Goal: Task Accomplishment & Management: Complete application form

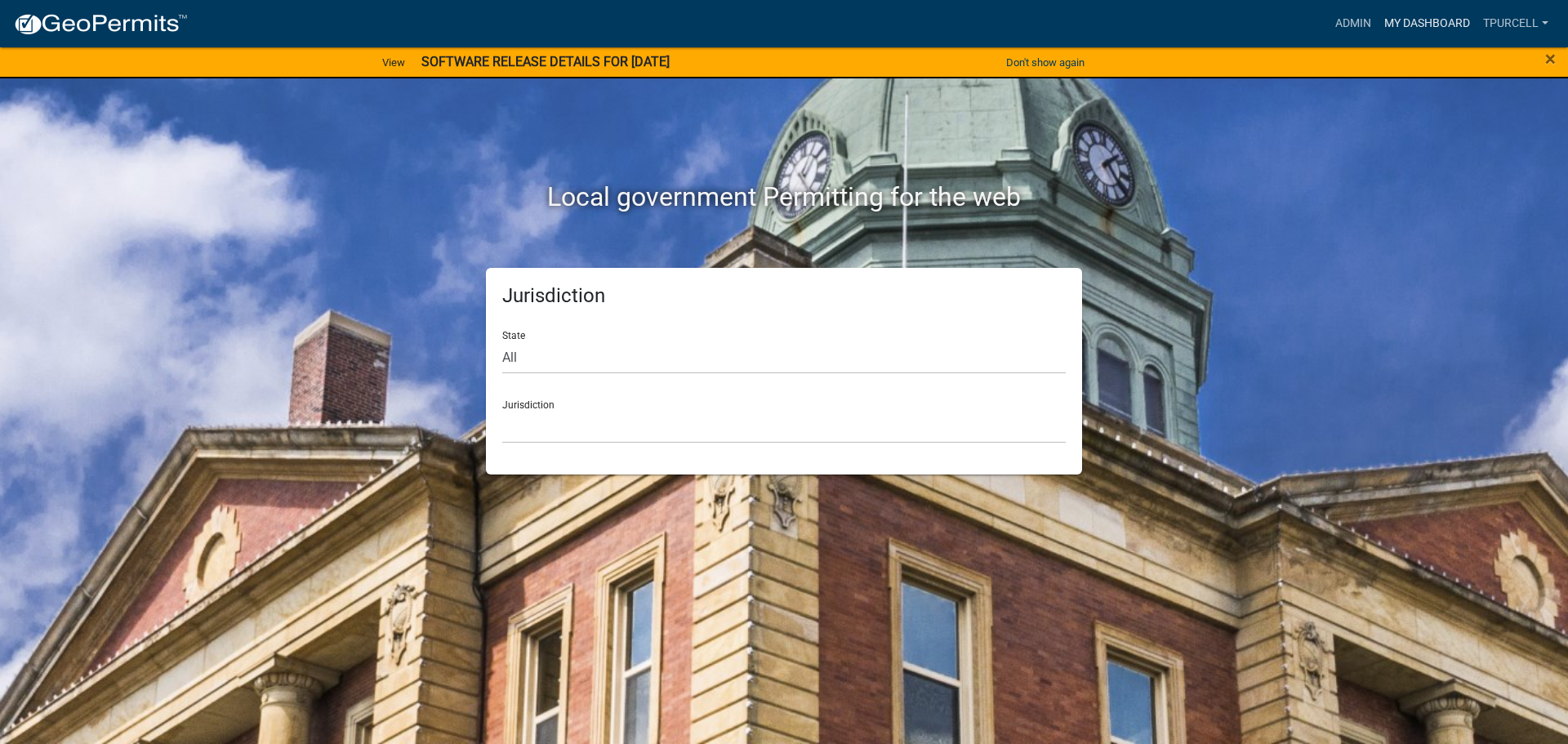
click at [1407, 20] on link "My Dashboard" at bounding box center [1427, 24] width 99 height 31
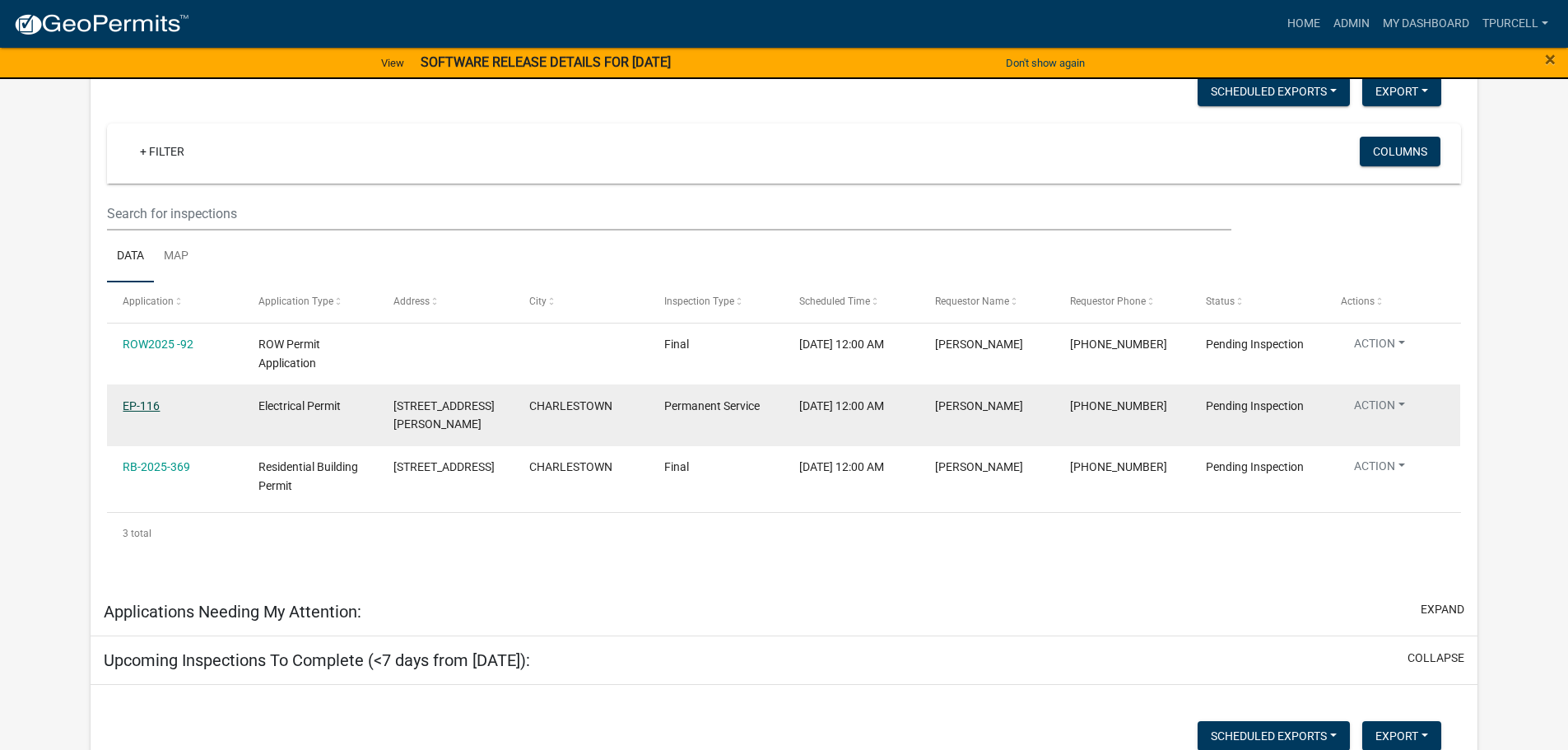
scroll to position [223, 0]
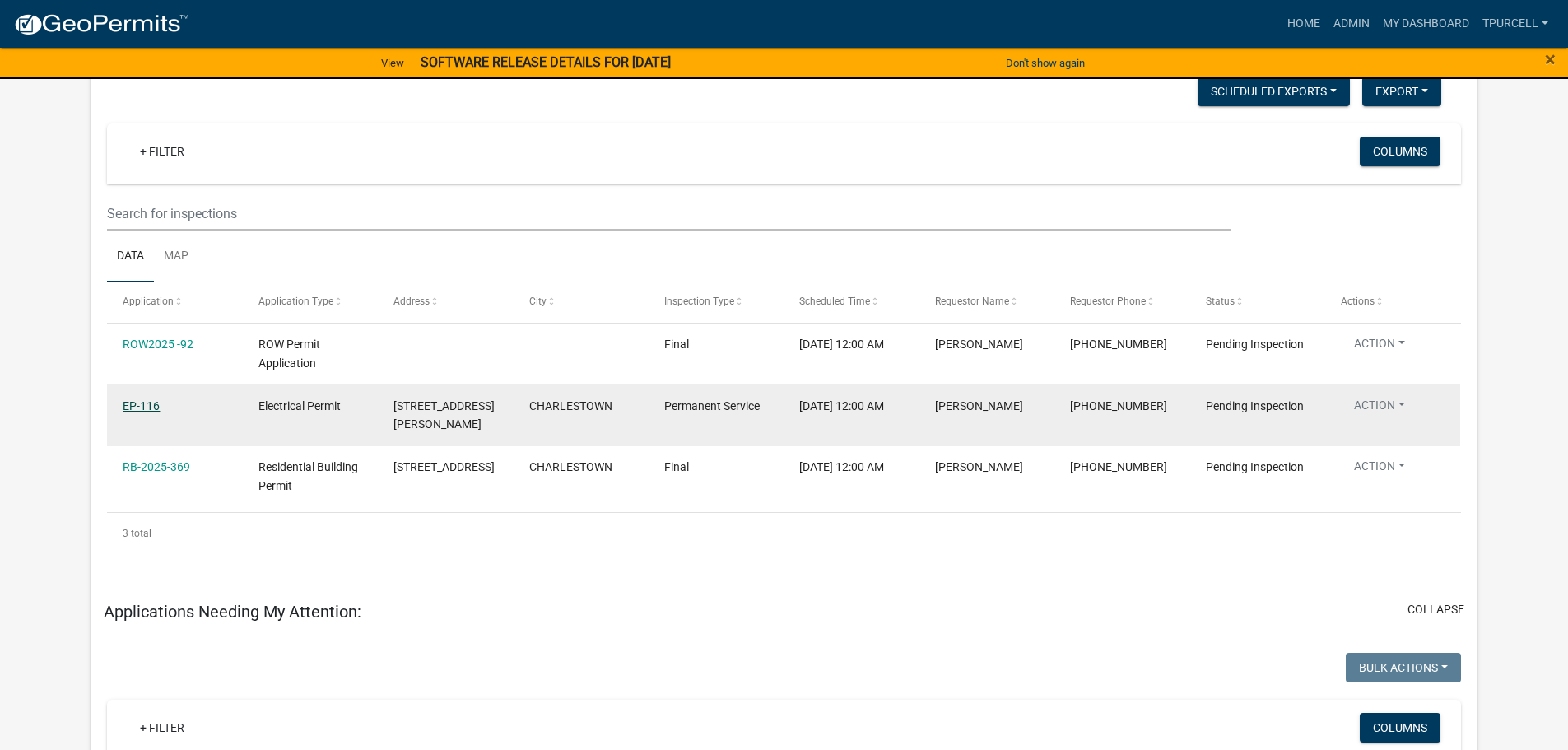
click at [138, 402] on link "EP-116" at bounding box center [140, 405] width 37 height 13
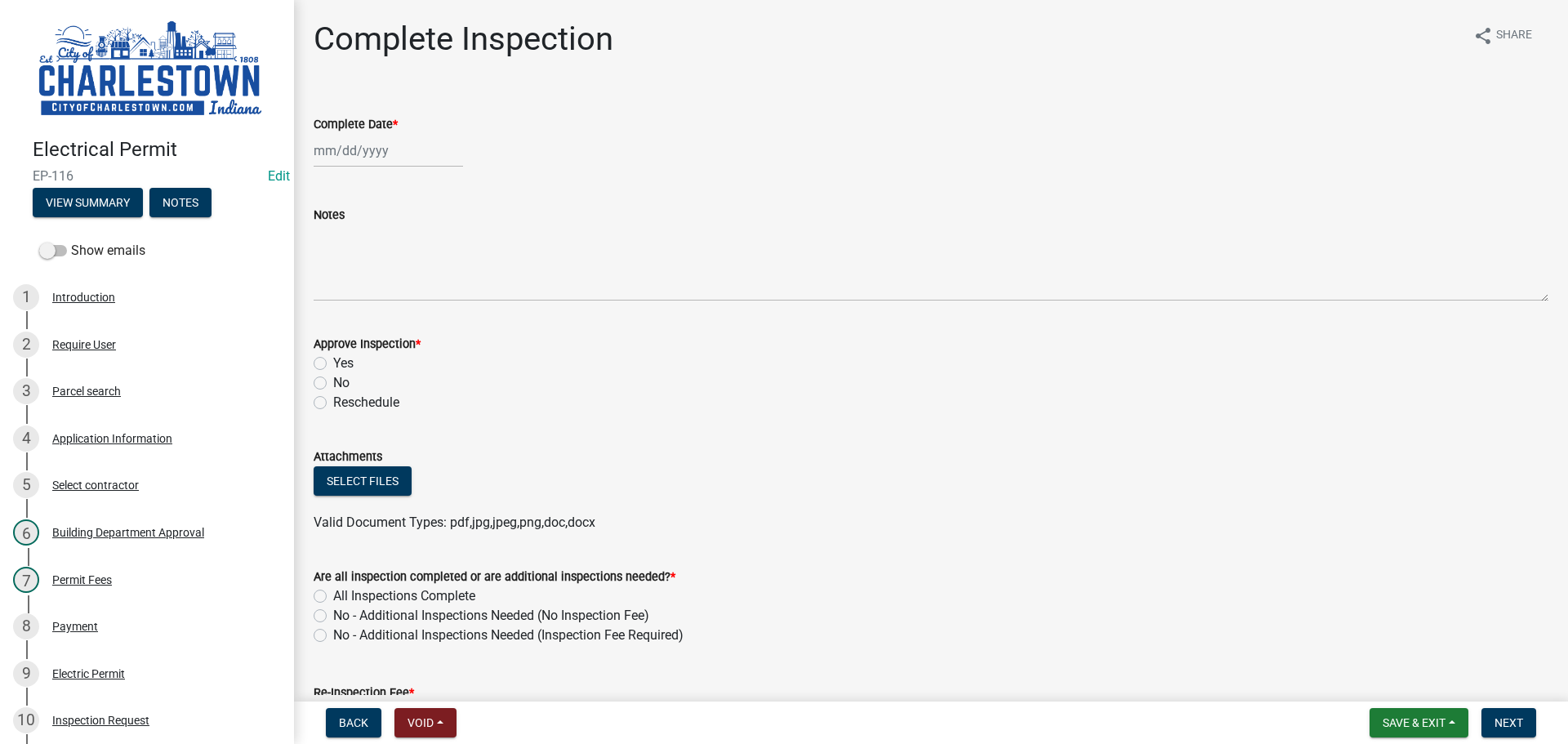
click at [352, 160] on div at bounding box center [388, 150] width 149 height 33
select select "9"
select select "2025"
click at [435, 263] on div "12" at bounding box center [434, 263] width 27 height 27
type input "[DATE]"
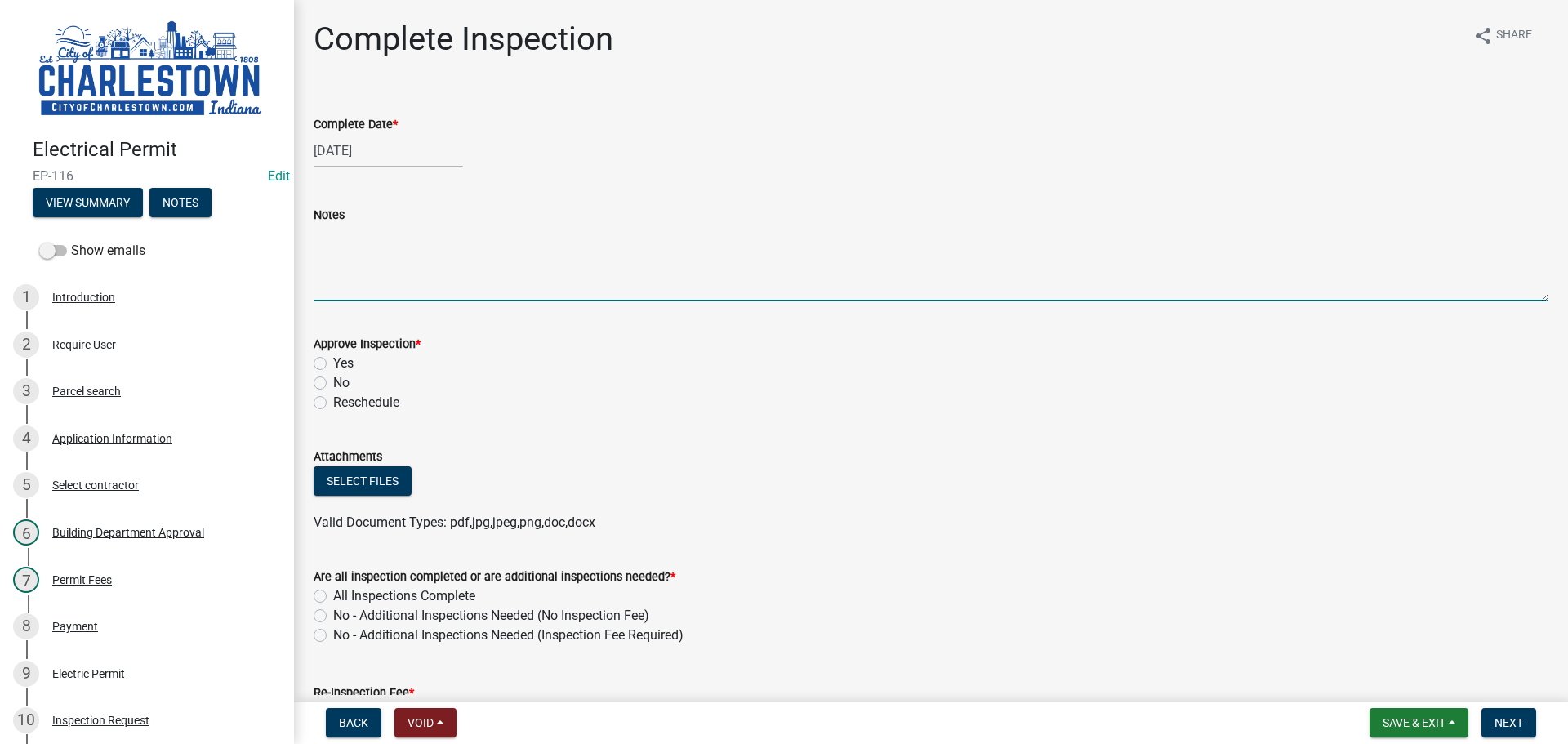
click at [368, 268] on textarea "Notes" at bounding box center [931, 263] width 1235 height 77
type textarea "3 METER SERVICE"
click at [333, 362] on label "Yes" at bounding box center [343, 363] width 21 height 20
click at [333, 362] on input "Yes" at bounding box center [338, 358] width 11 height 11
radio input "true"
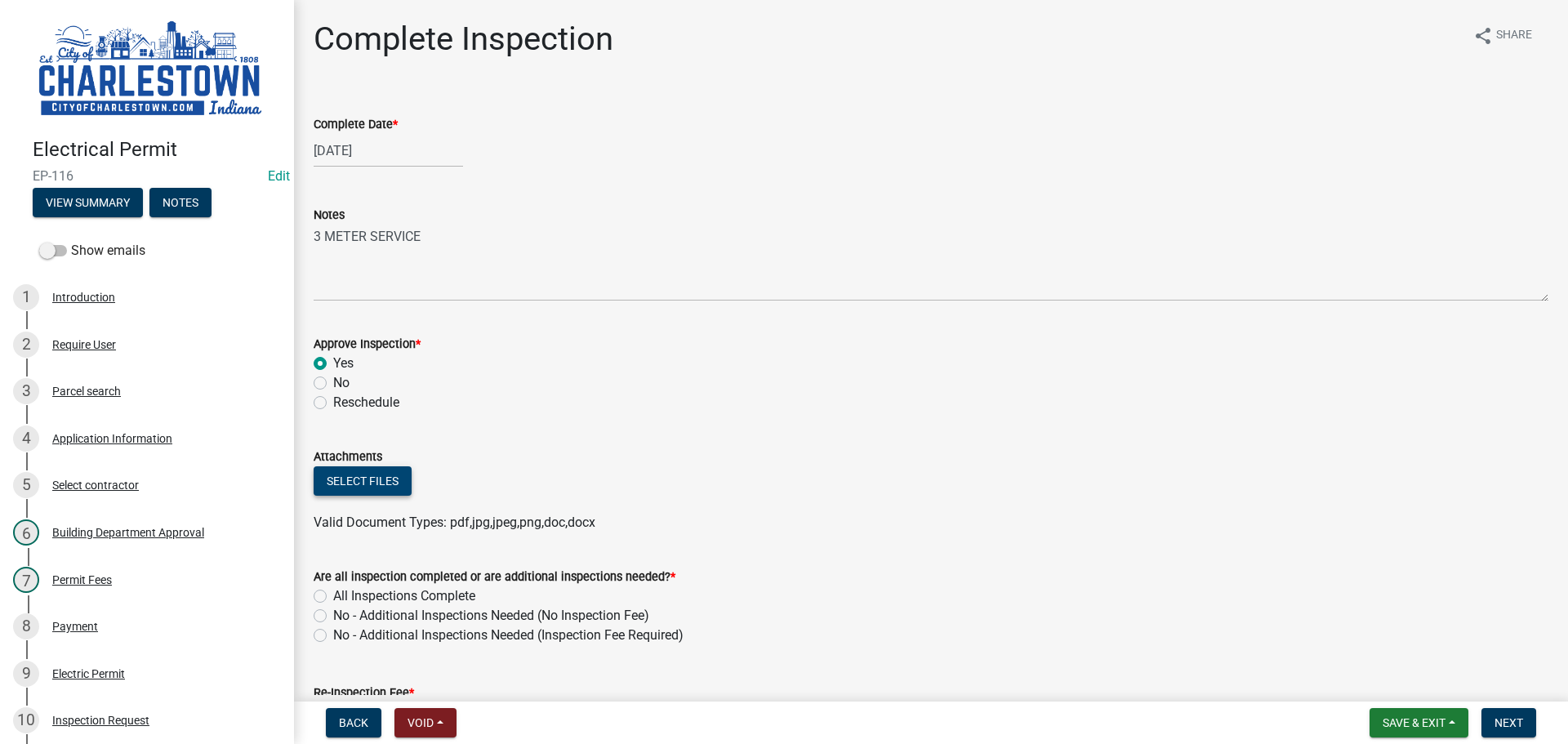
click at [376, 484] on button "Select files" at bounding box center [362, 481] width 98 height 29
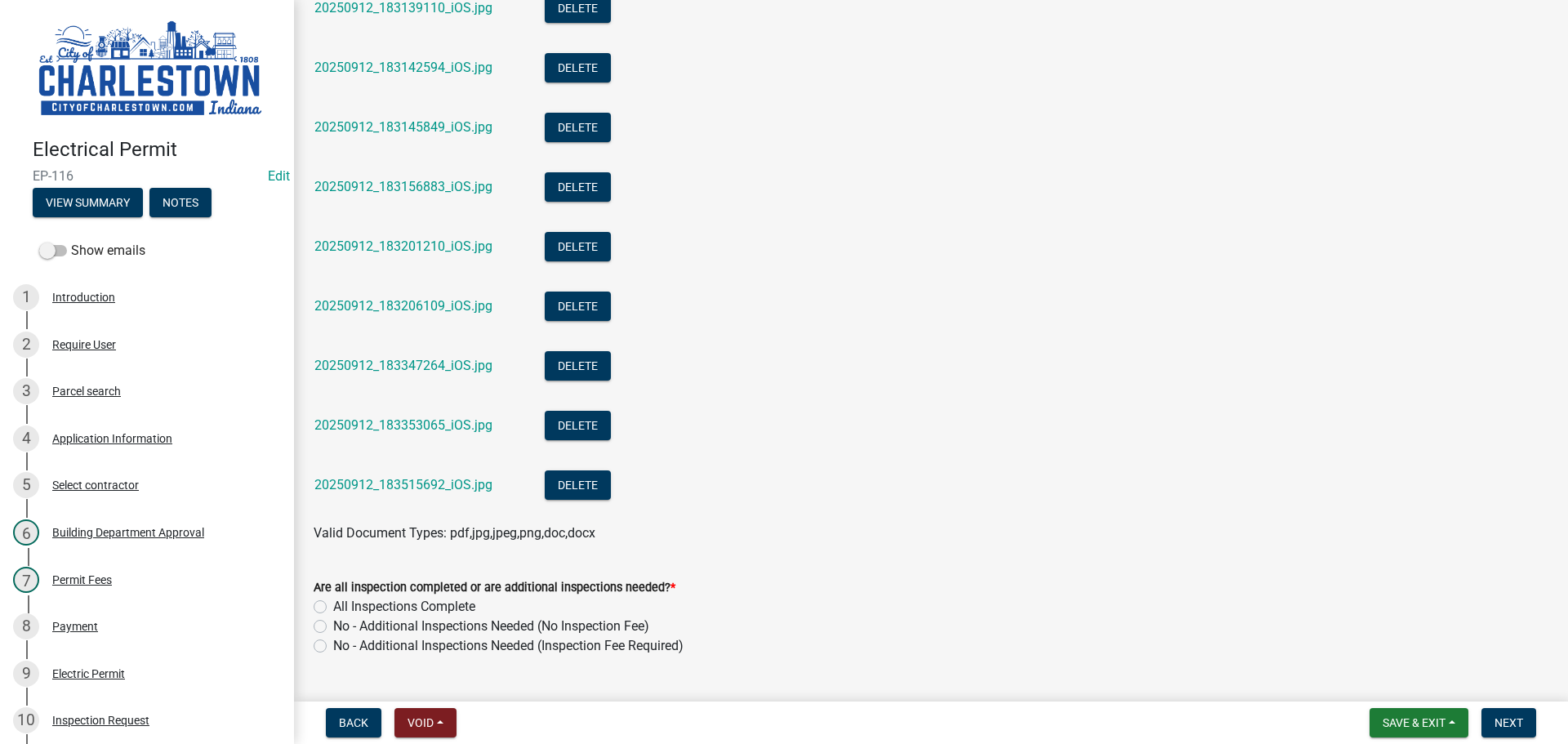
scroll to position [1796, 0]
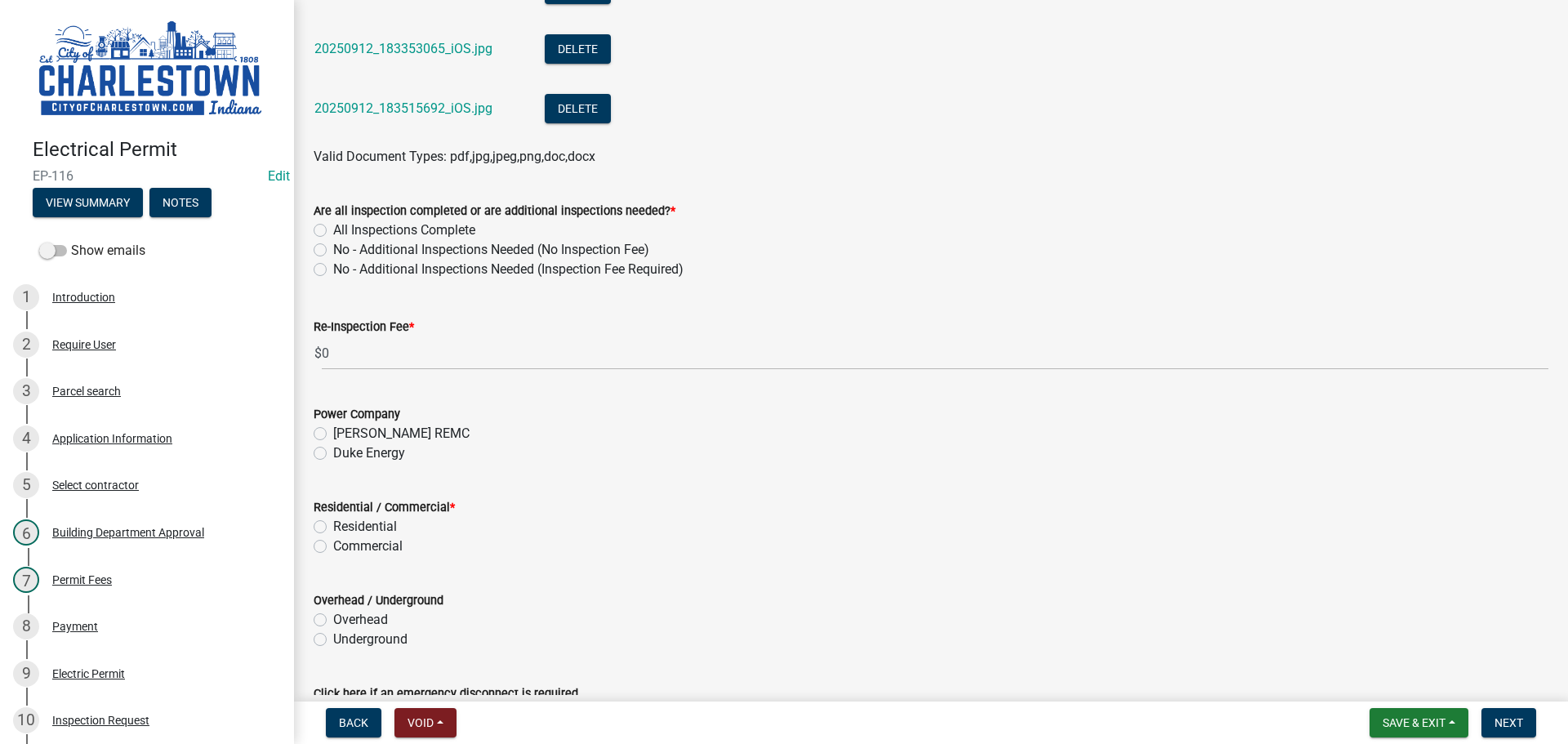
click at [333, 247] on label "No - Additional Inspections Needed (No Inspection Fee)" at bounding box center [491, 250] width 316 height 20
click at [333, 247] on input "No - Additional Inspections Needed (No Inspection Fee)" at bounding box center [338, 245] width 11 height 11
radio input "true"
click at [333, 436] on label "[PERSON_NAME] REMC" at bounding box center [401, 434] width 136 height 20
click at [333, 435] on input "[PERSON_NAME] REMC" at bounding box center [338, 429] width 11 height 11
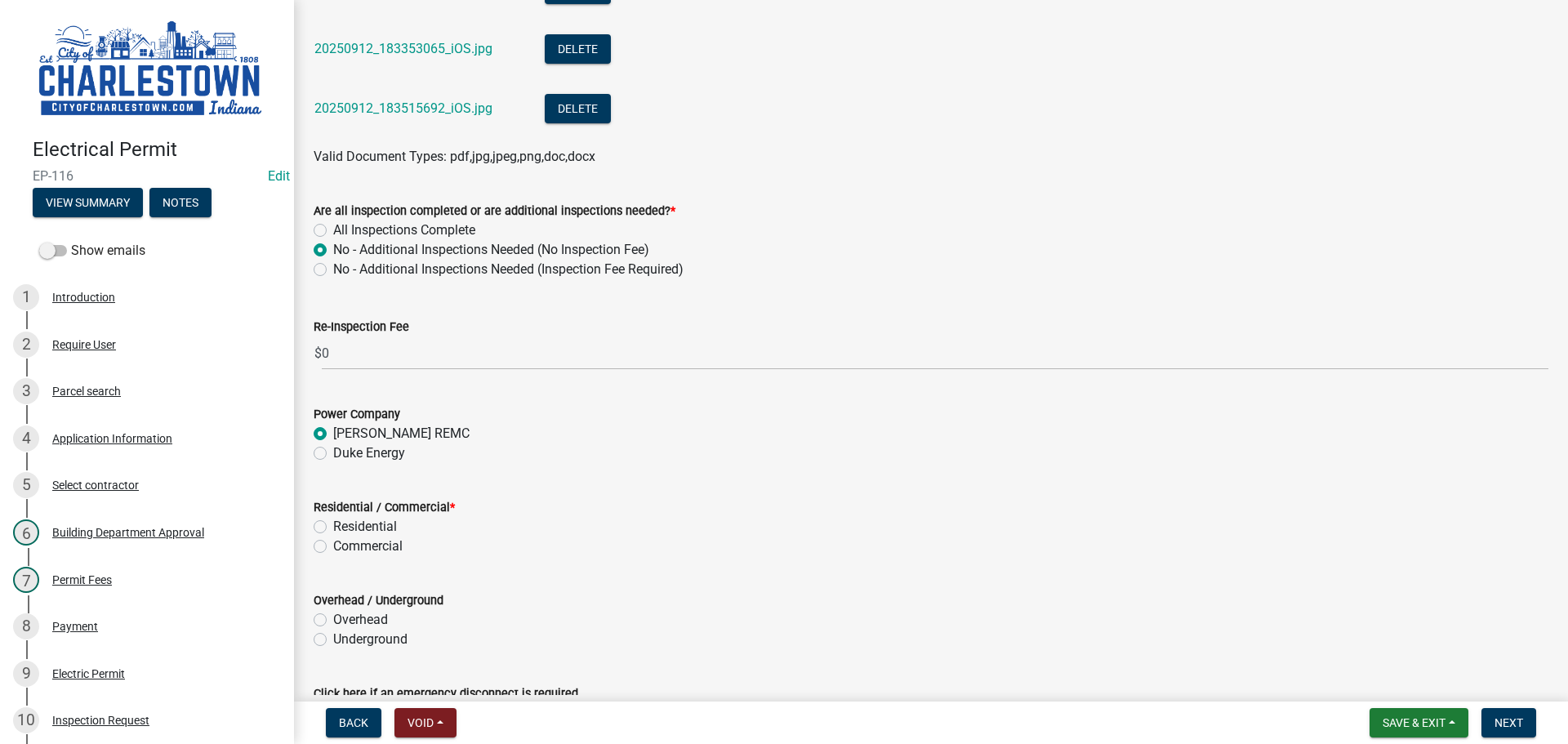
radio input "true"
click at [333, 547] on label "Commercial" at bounding box center [367, 547] width 70 height 20
click at [333, 547] on input "Commercial" at bounding box center [338, 542] width 11 height 11
radio input "true"
click at [333, 638] on label "Underground" at bounding box center [370, 639] width 75 height 20
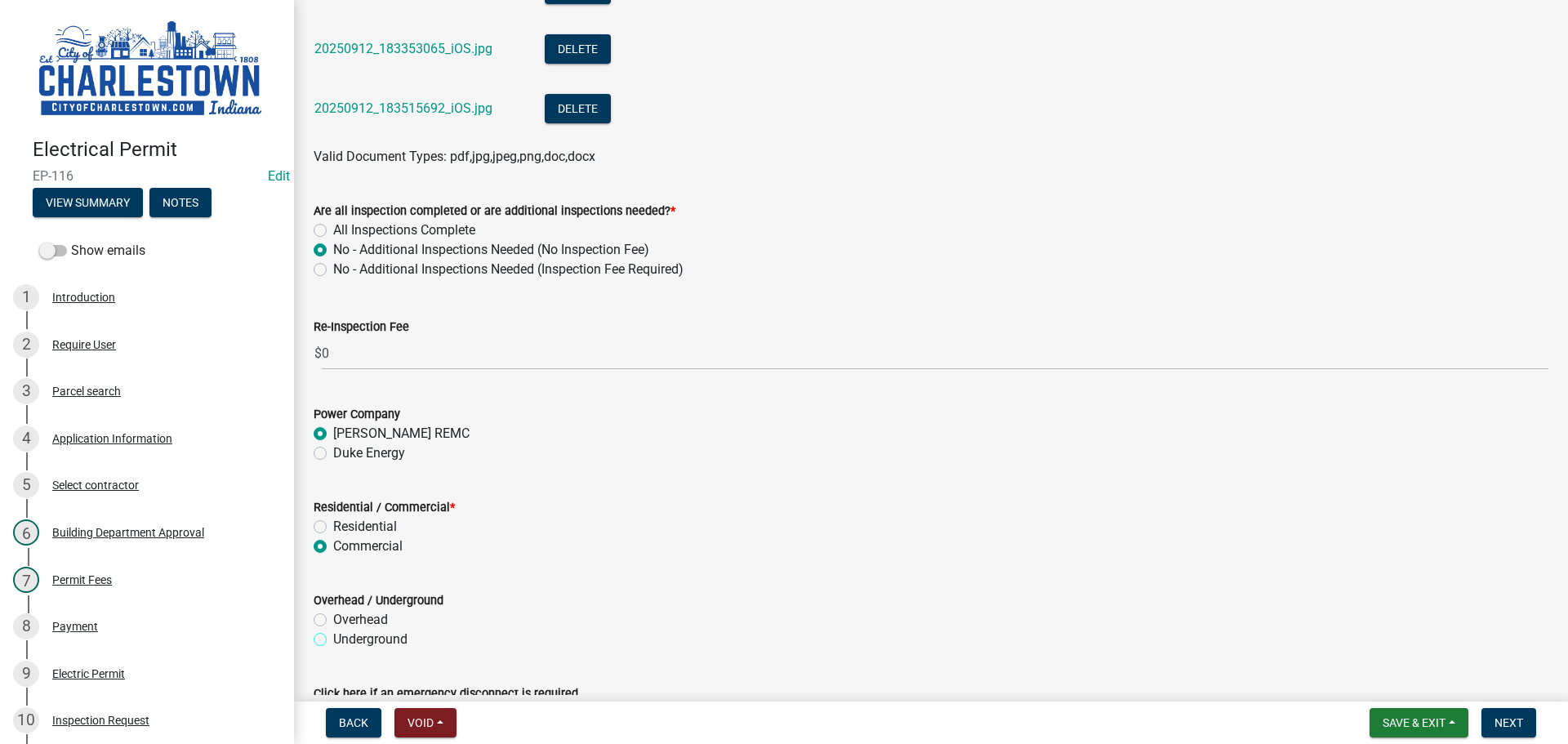
click at [333, 638] on input "Underground" at bounding box center [338, 634] width 11 height 11
radio input "true"
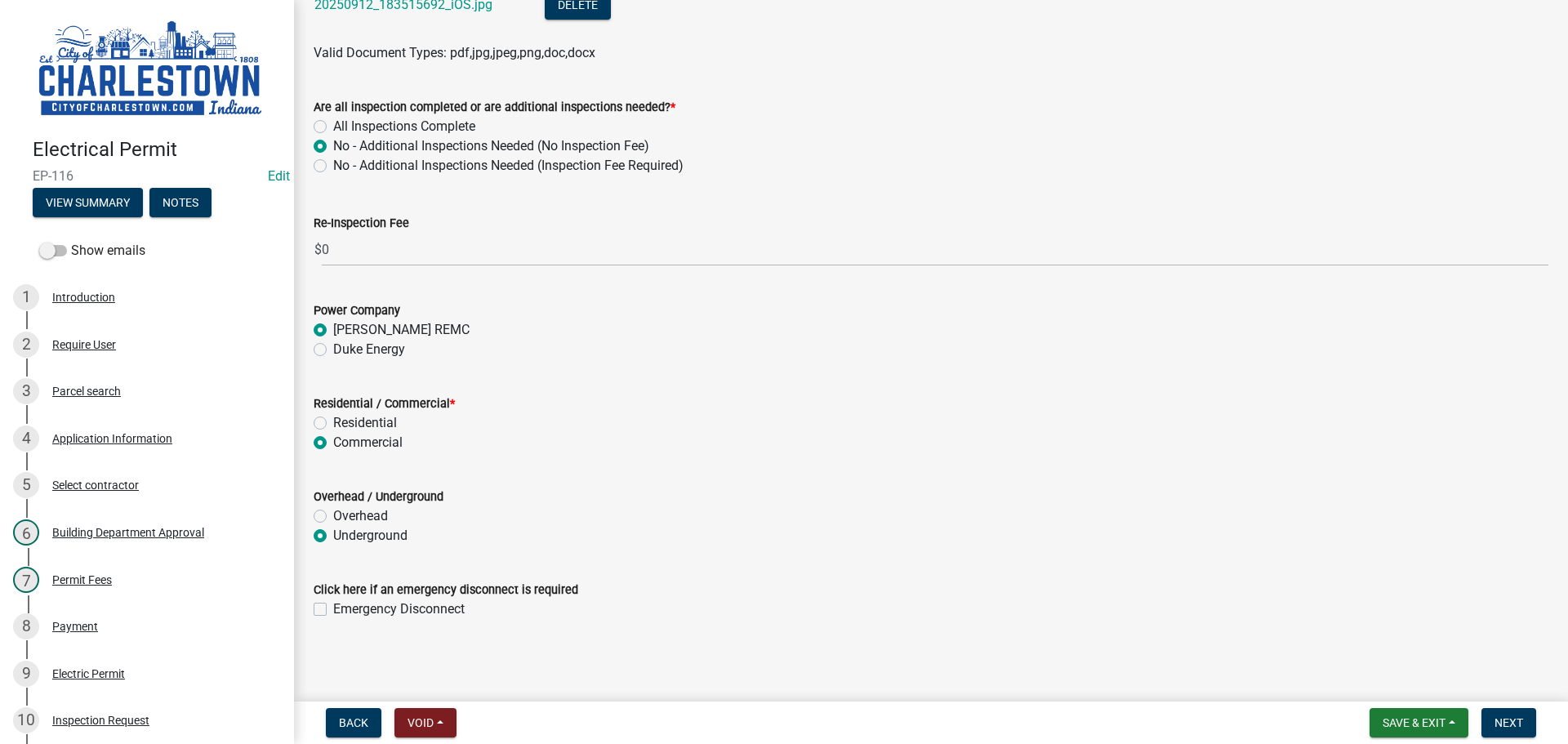
scroll to position [1902, 0]
click at [1528, 731] on button "Next" at bounding box center [1509, 722] width 55 height 29
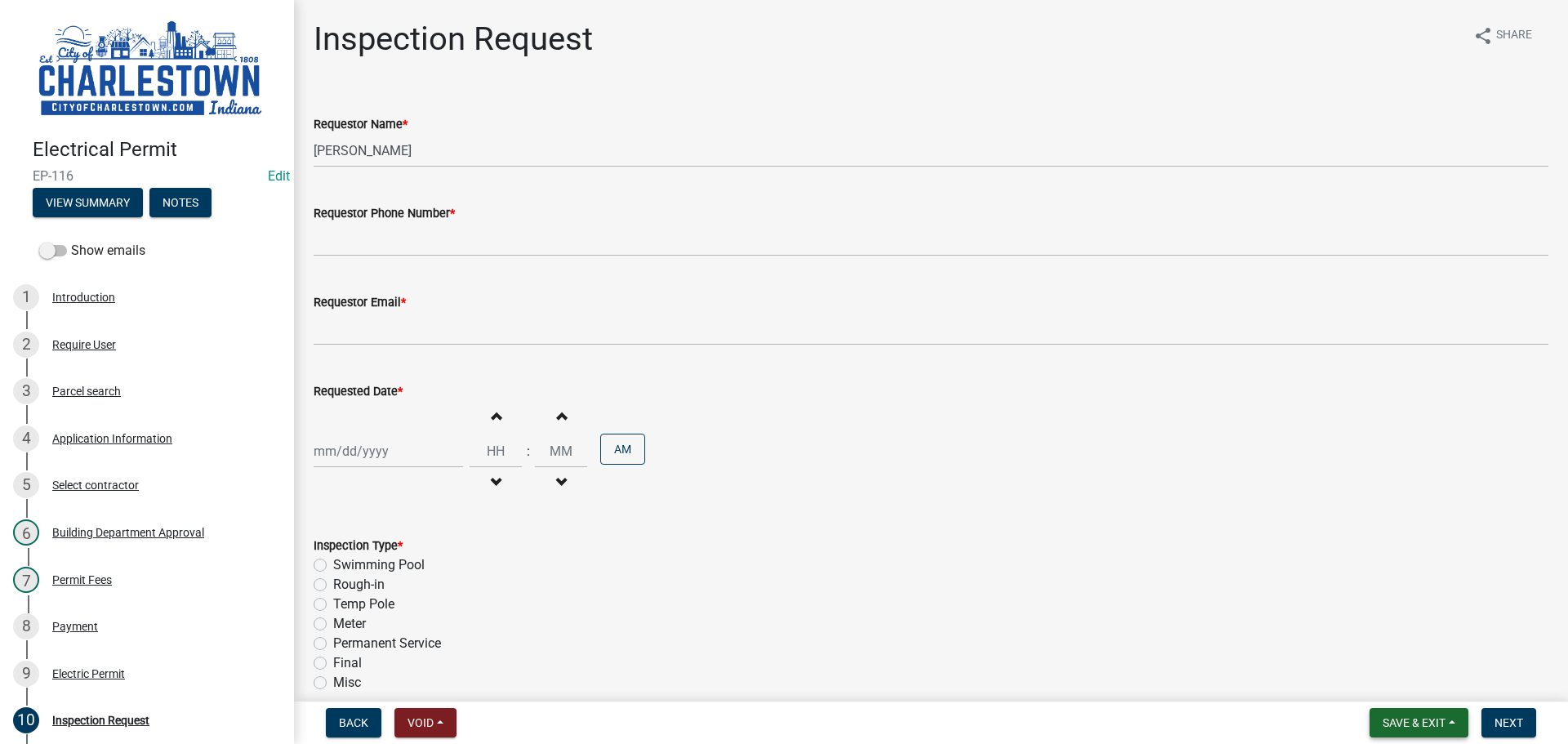
click at [1427, 715] on button "Save & Exit" at bounding box center [1419, 722] width 99 height 29
click at [1402, 686] on button "Save & Exit" at bounding box center [1403, 680] width 131 height 39
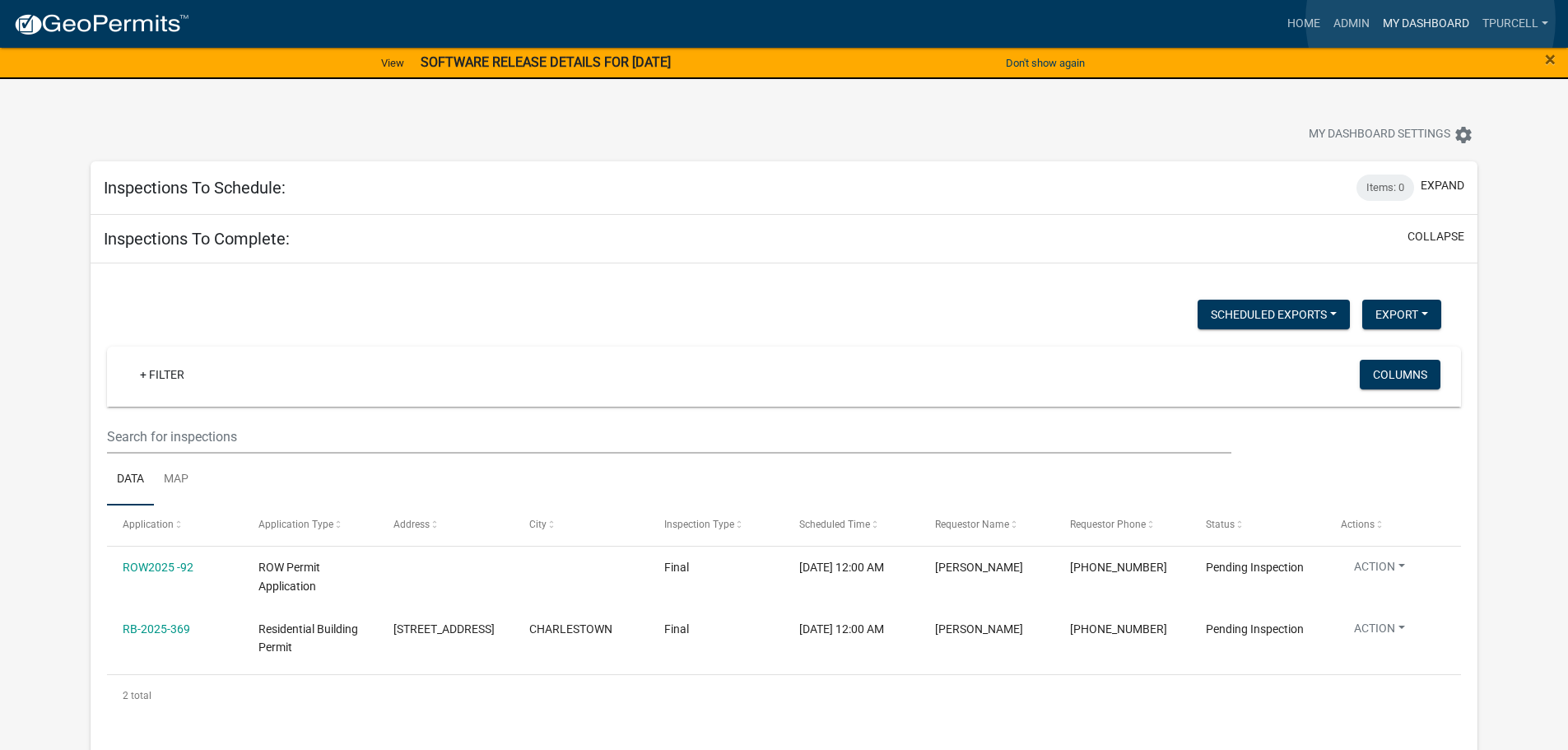
click at [1430, 20] on link "My Dashboard" at bounding box center [1426, 24] width 100 height 32
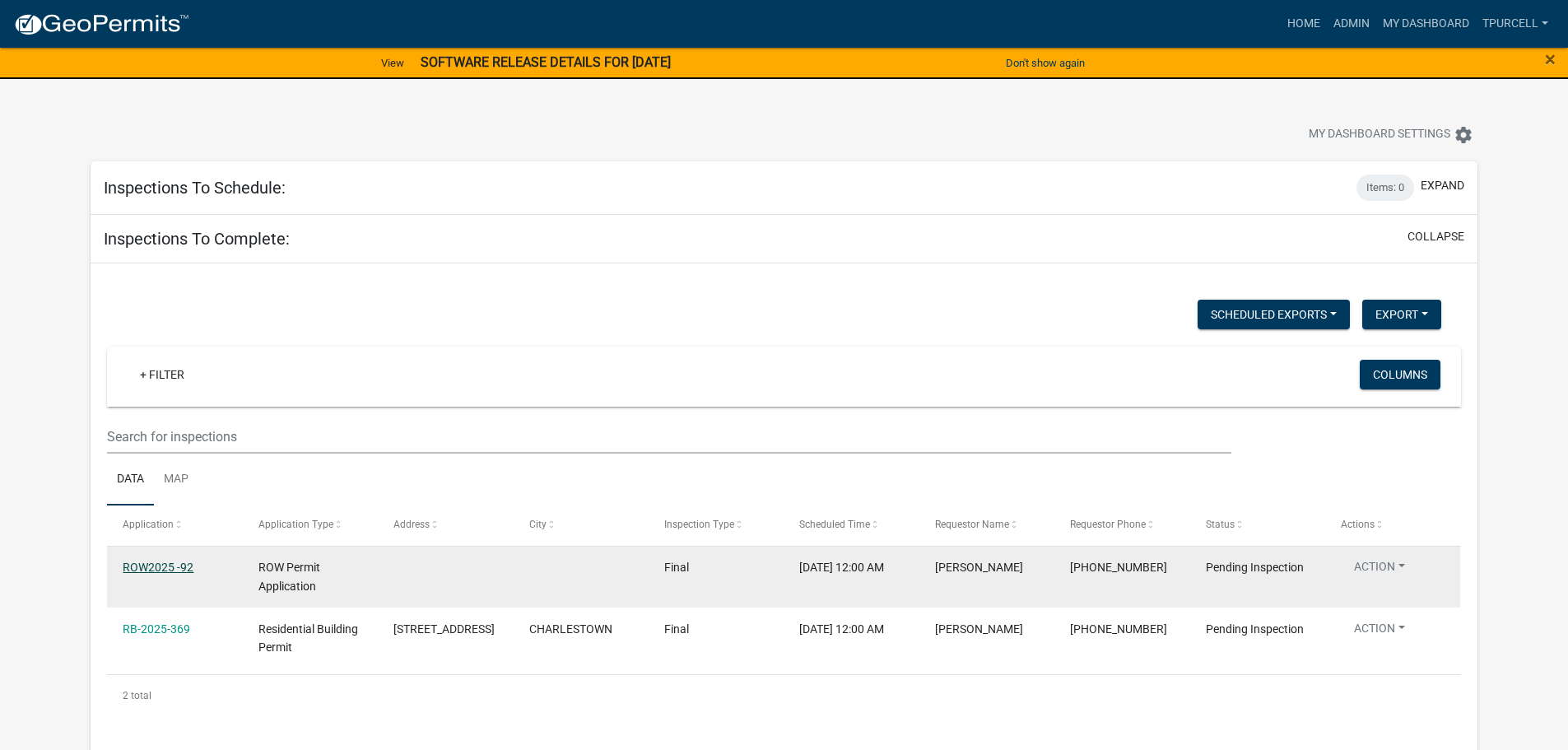
click at [171, 564] on link "ROW2025 -92" at bounding box center [158, 567] width 71 height 13
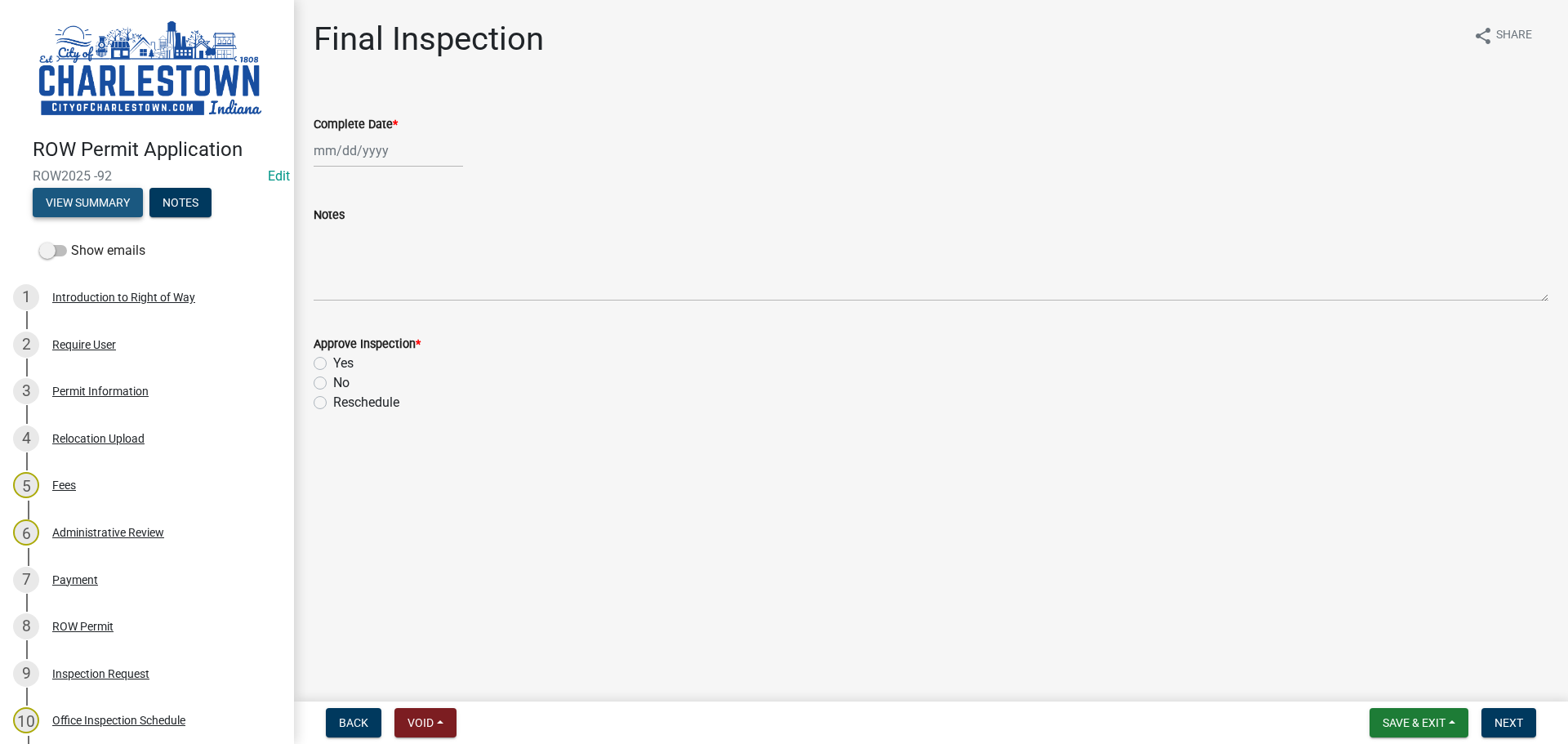
click at [95, 200] on button "View Summary" at bounding box center [87, 202] width 110 height 29
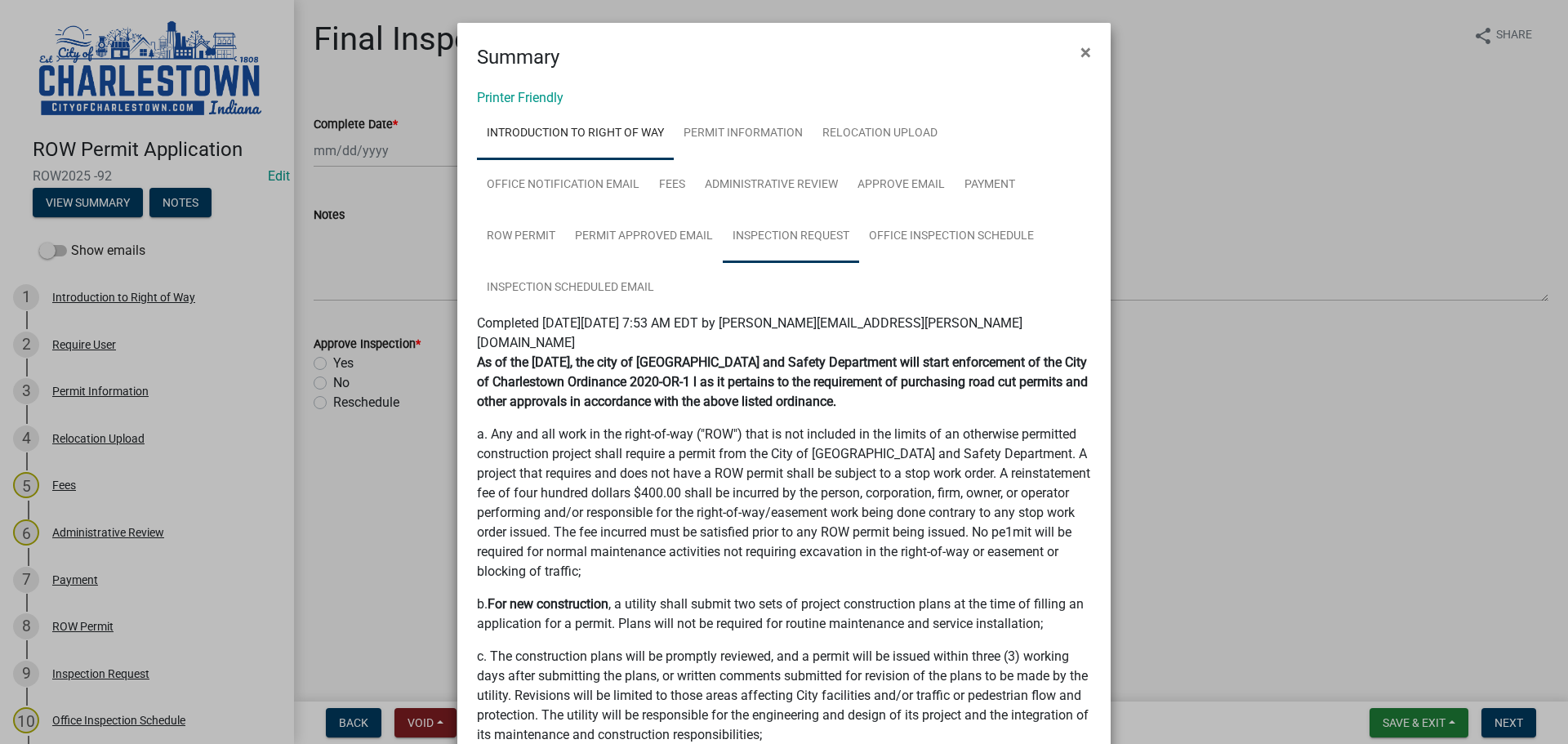
click at [809, 234] on link "Inspection Request" at bounding box center [790, 237] width 136 height 52
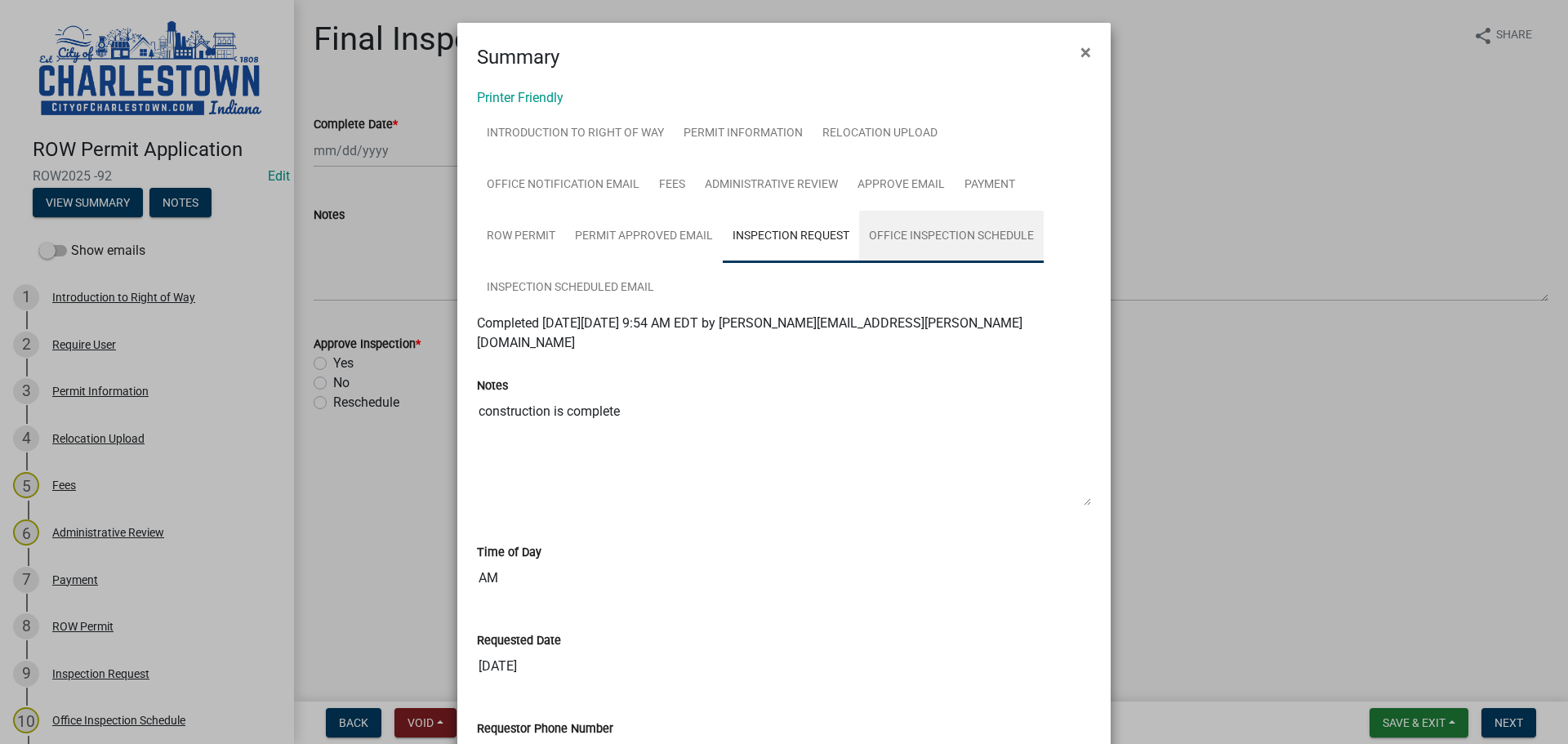
click at [941, 232] on link "Office Inspection Schedule" at bounding box center [951, 237] width 185 height 52
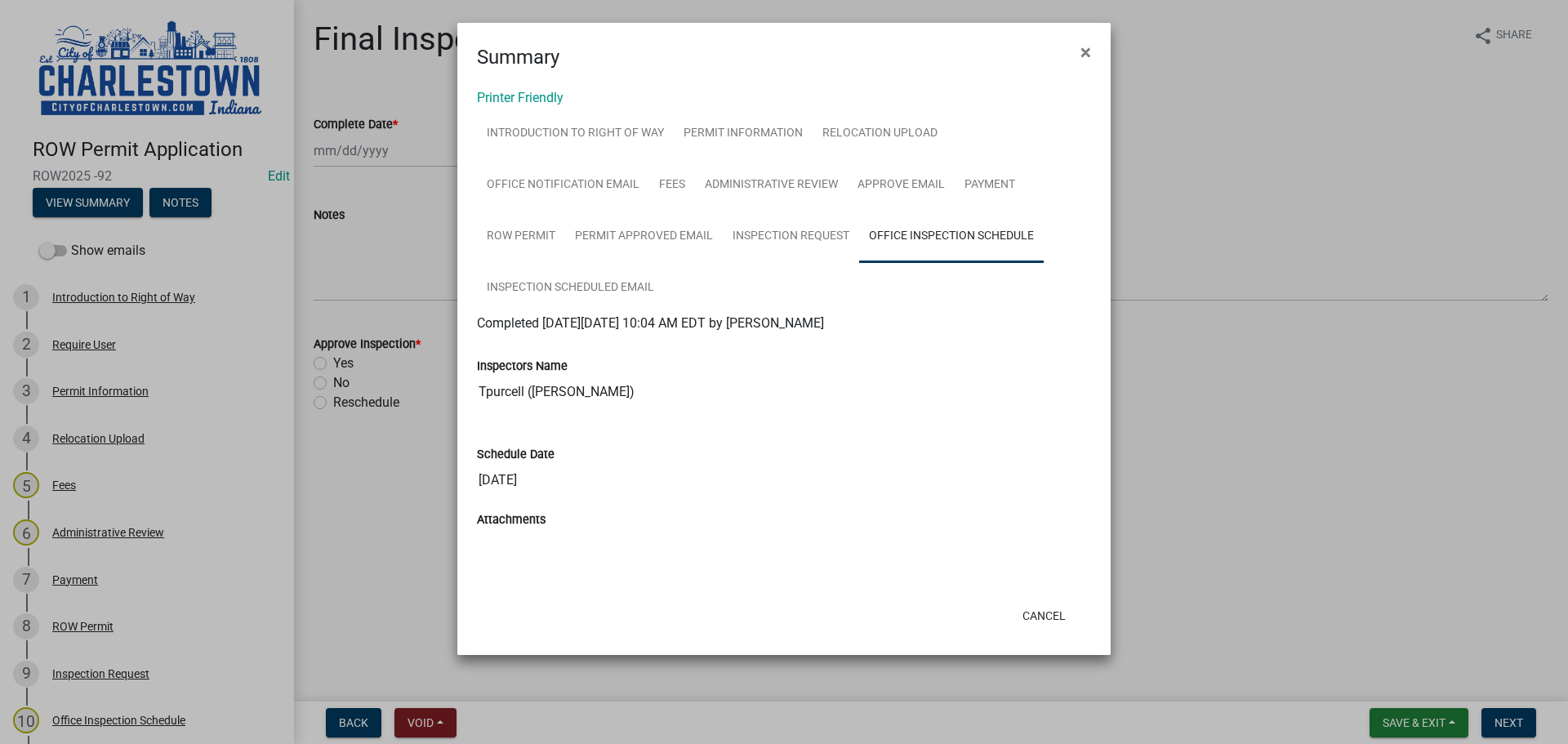
click at [324, 144] on ngb-modal-window "Summary × Printer Friendly Introduction to Right of Way Permit Information Relo…" at bounding box center [784, 372] width 1568 height 744
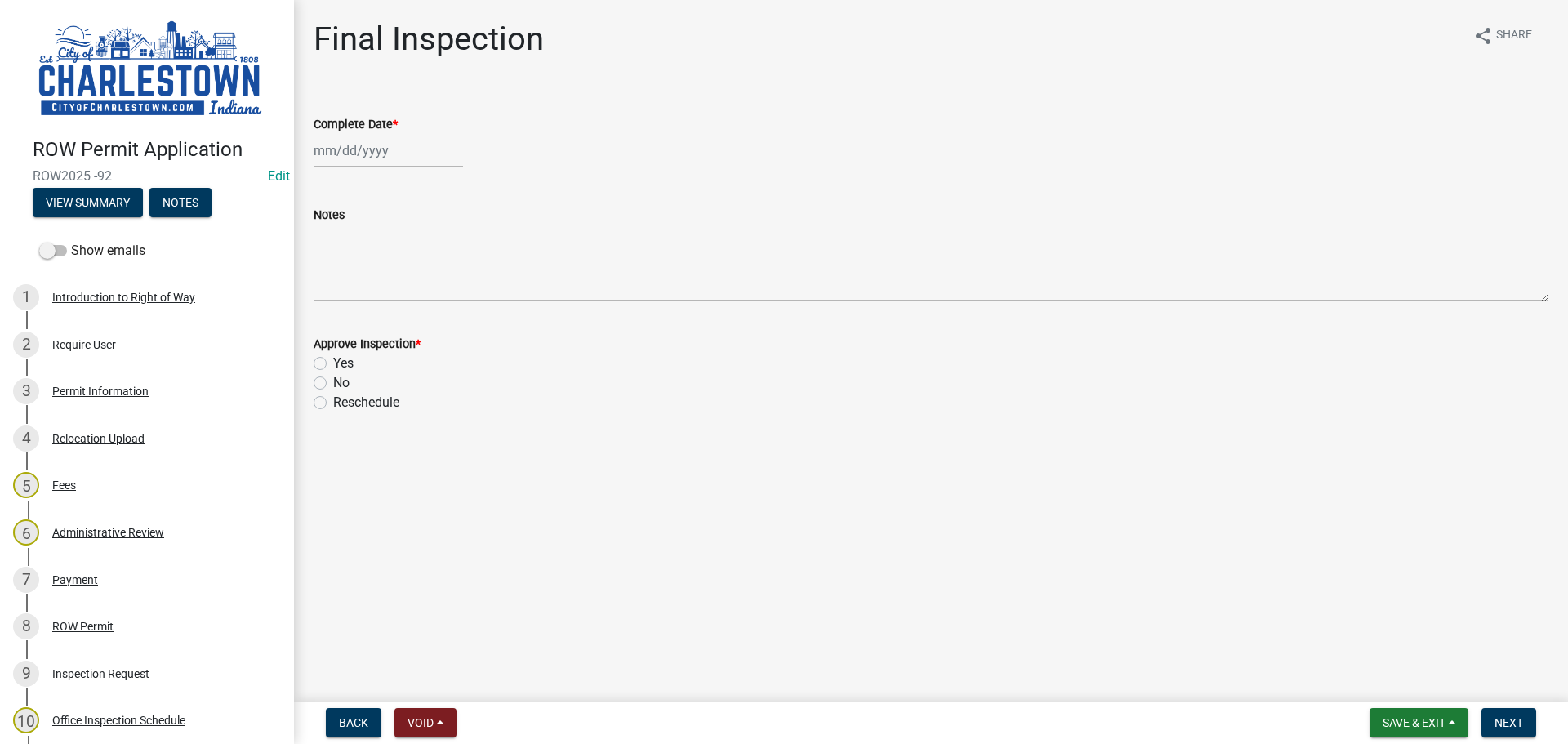
click at [355, 151] on div at bounding box center [388, 150] width 149 height 33
select select "9"
select select "2025"
click at [427, 262] on div "12" at bounding box center [434, 263] width 27 height 27
type input "[DATE]"
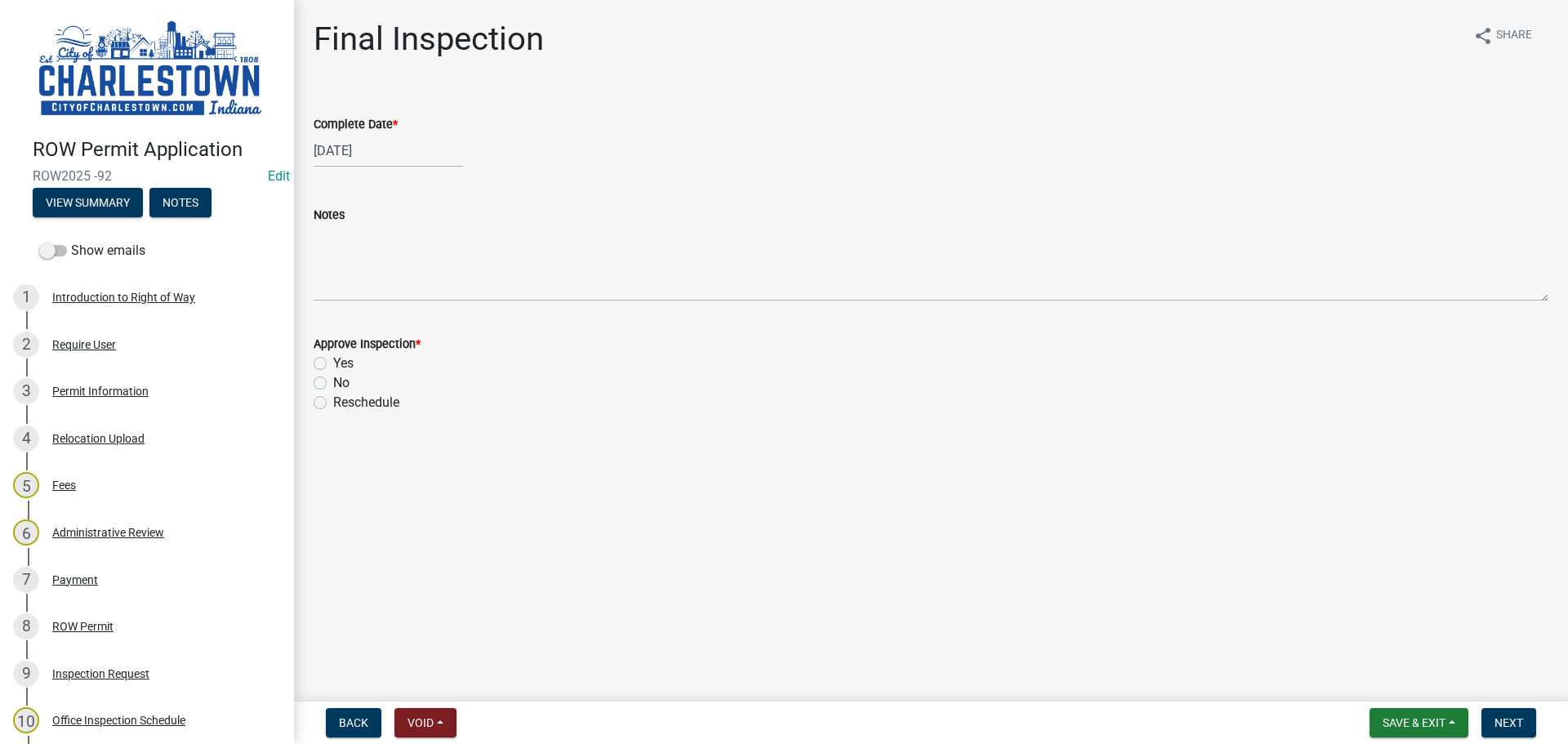
click at [333, 362] on label "Yes" at bounding box center [343, 363] width 21 height 20
click at [333, 362] on input "Yes" at bounding box center [338, 358] width 11 height 11
radio input "true"
click at [1518, 726] on span "Next" at bounding box center [1508, 722] width 28 height 13
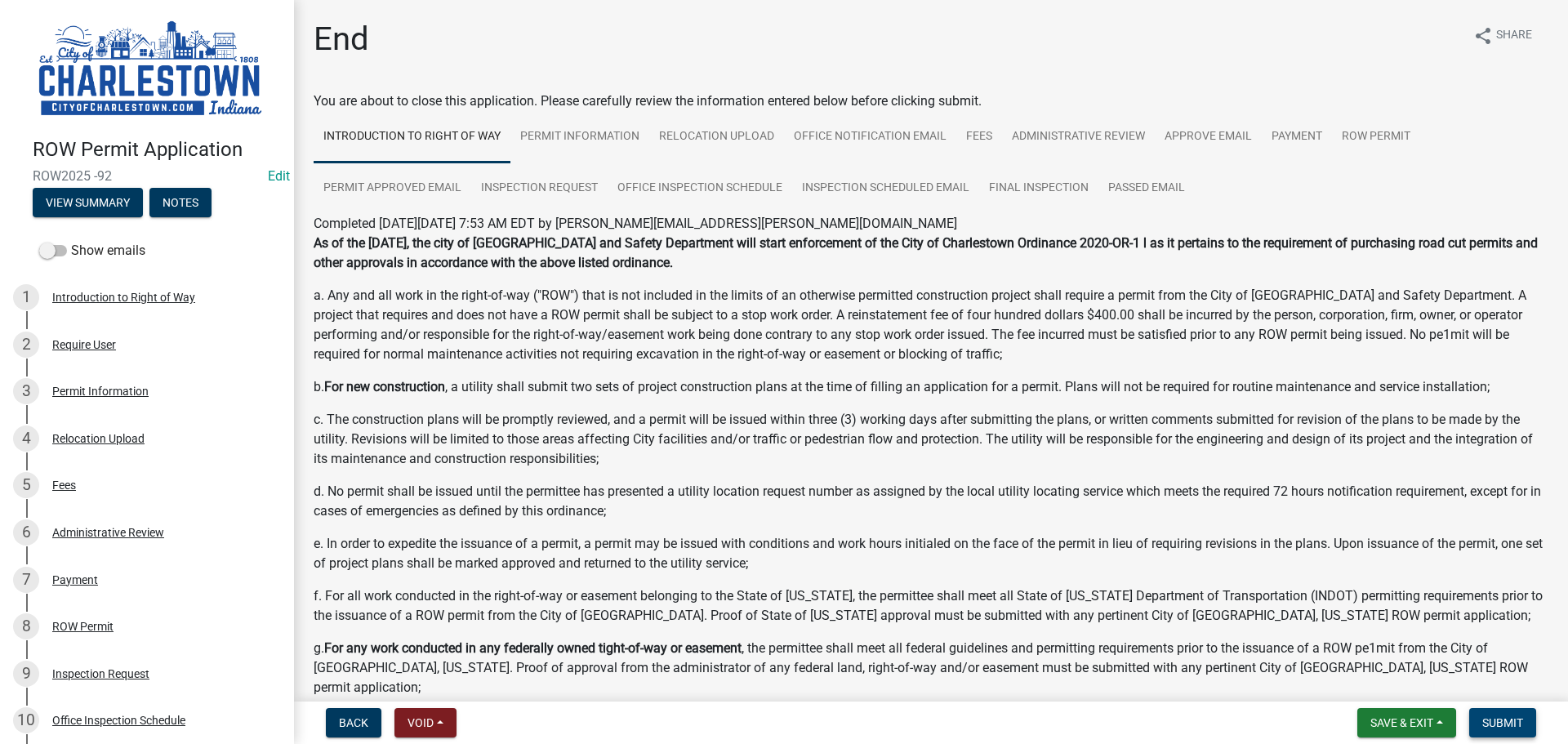
click at [1496, 714] on button "Submit" at bounding box center [1503, 722] width 67 height 29
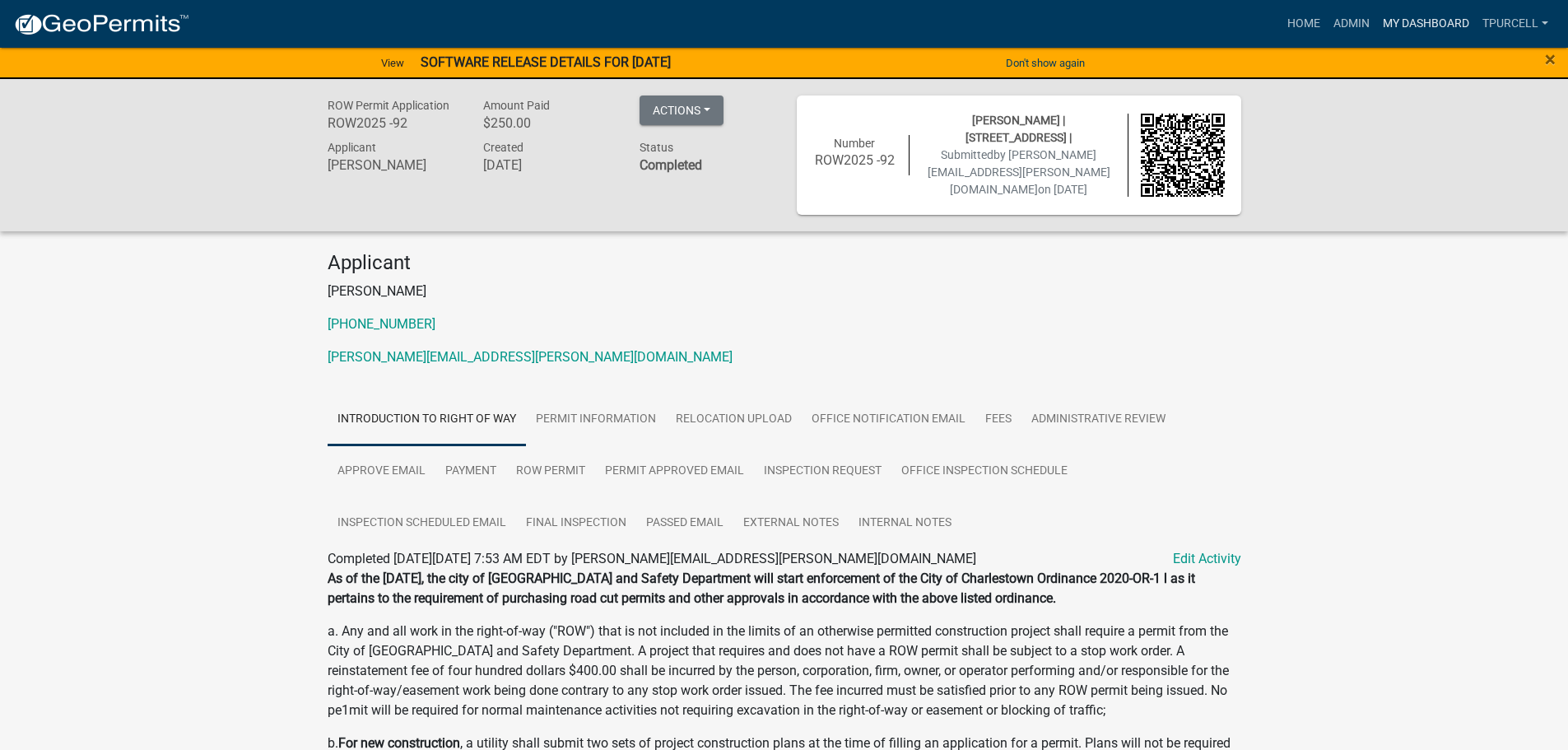
click at [1421, 22] on link "My Dashboard" at bounding box center [1426, 24] width 100 height 32
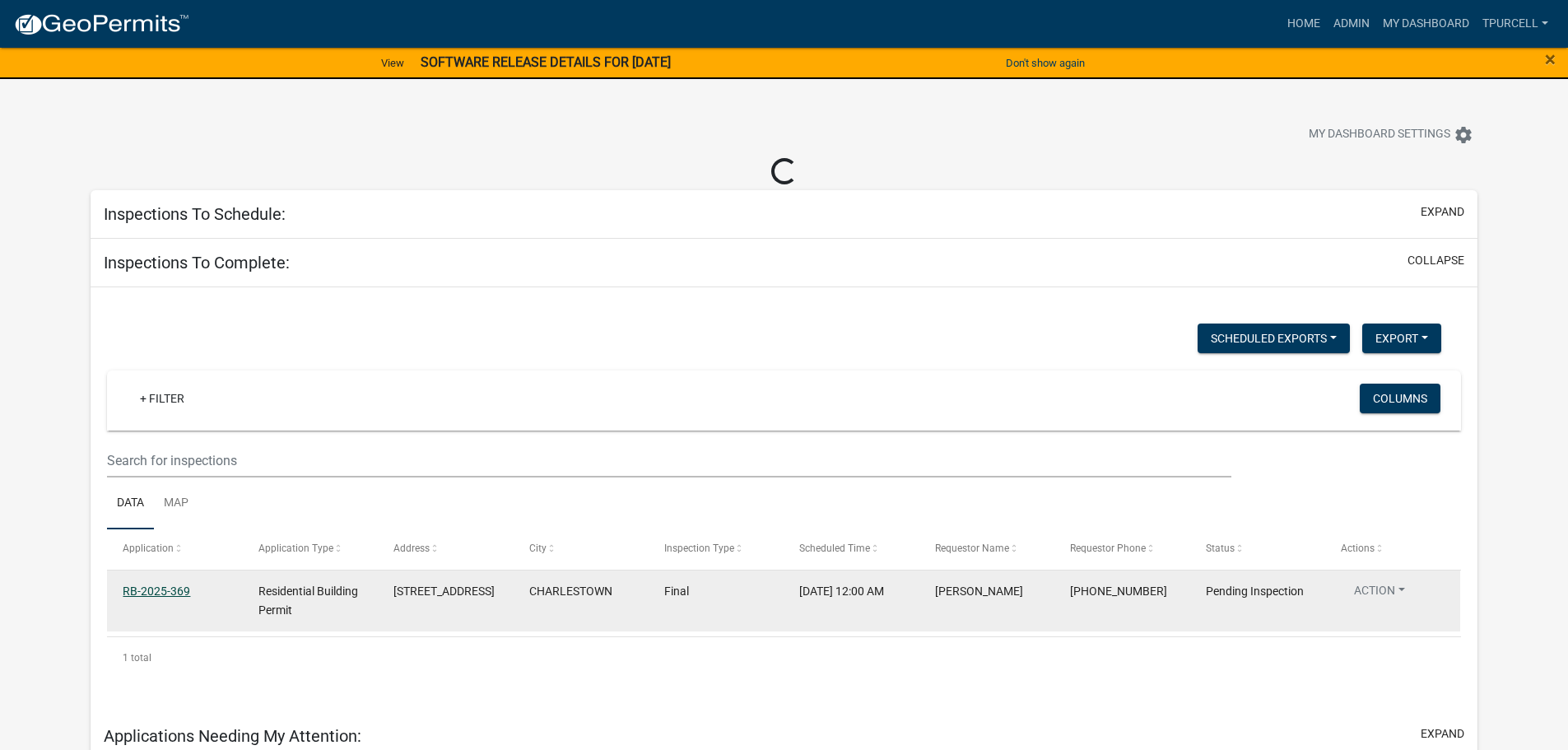
click at [173, 594] on link "RB-2025-369" at bounding box center [156, 591] width 67 height 13
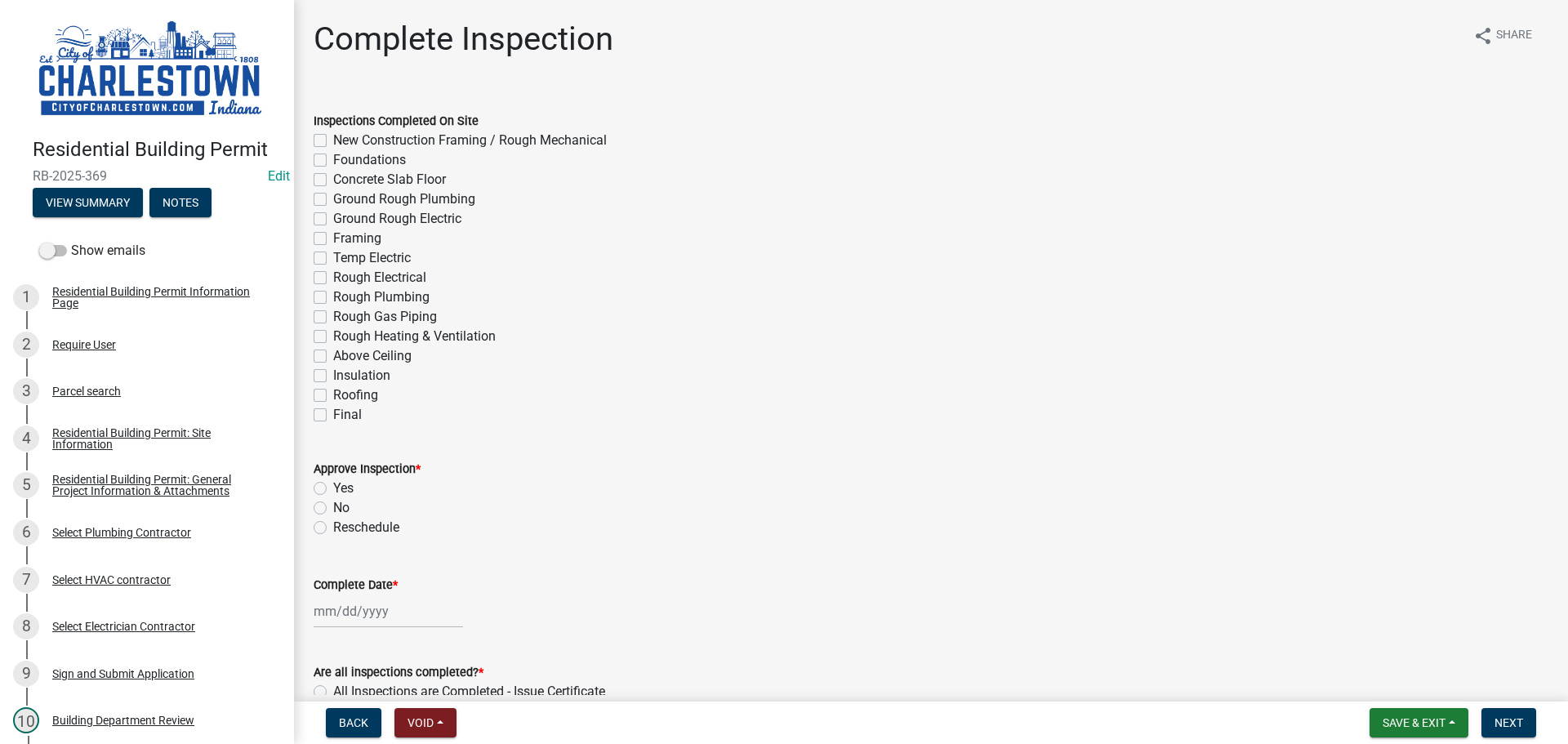
click at [333, 419] on label "Final" at bounding box center [347, 415] width 28 height 20
click at [333, 415] on input "Final" at bounding box center [338, 410] width 11 height 11
checkbox input "true"
checkbox input "false"
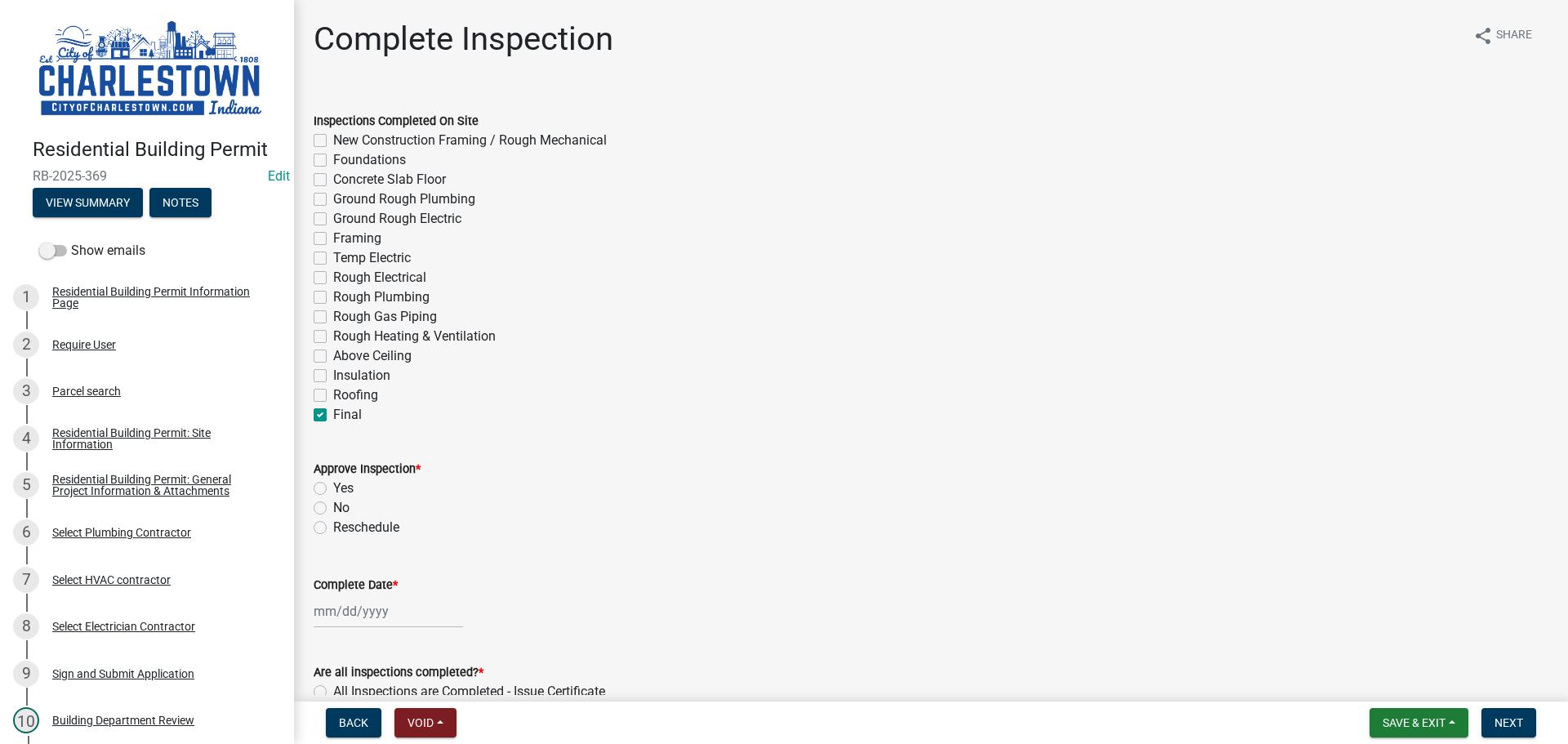
checkbox input "false"
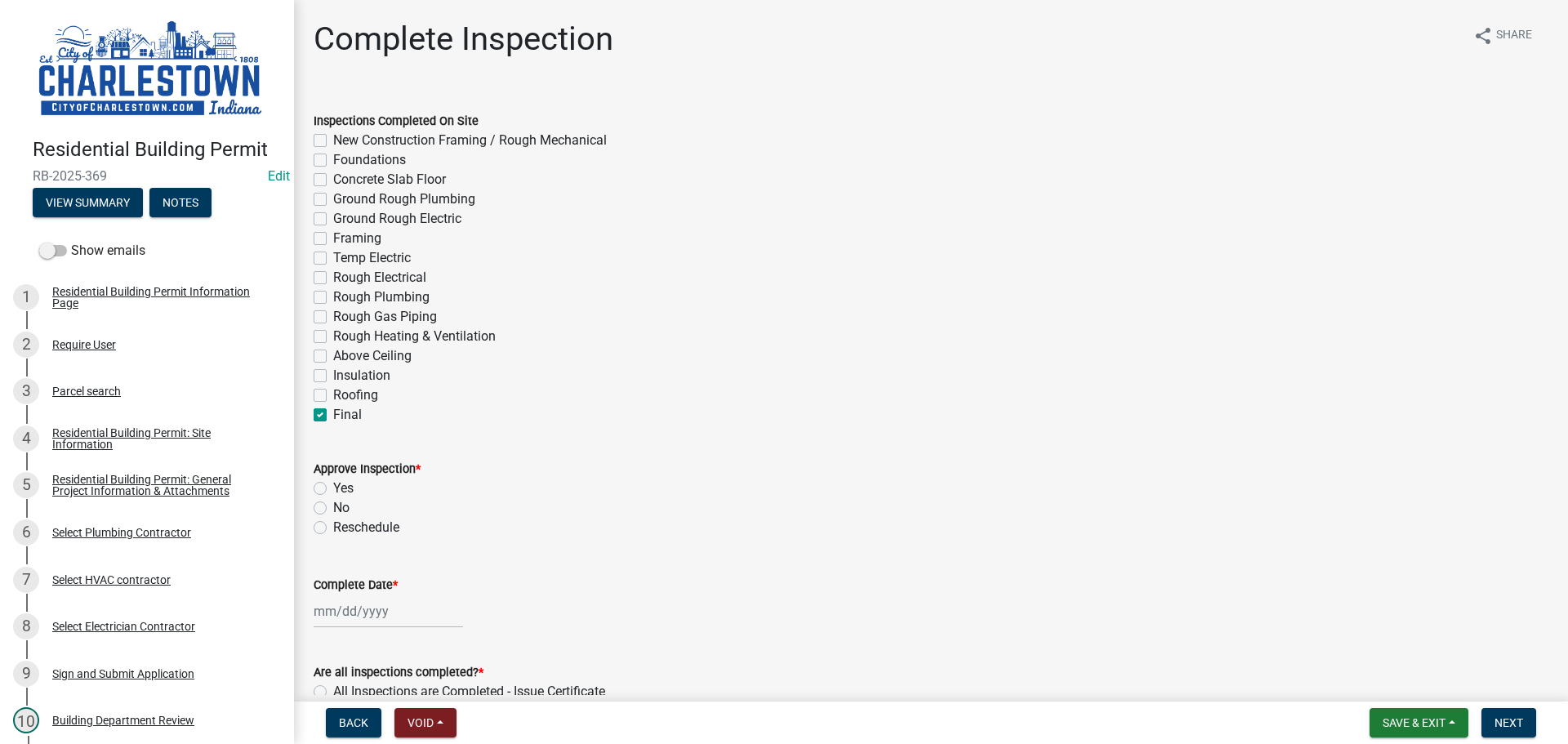
checkbox input "false"
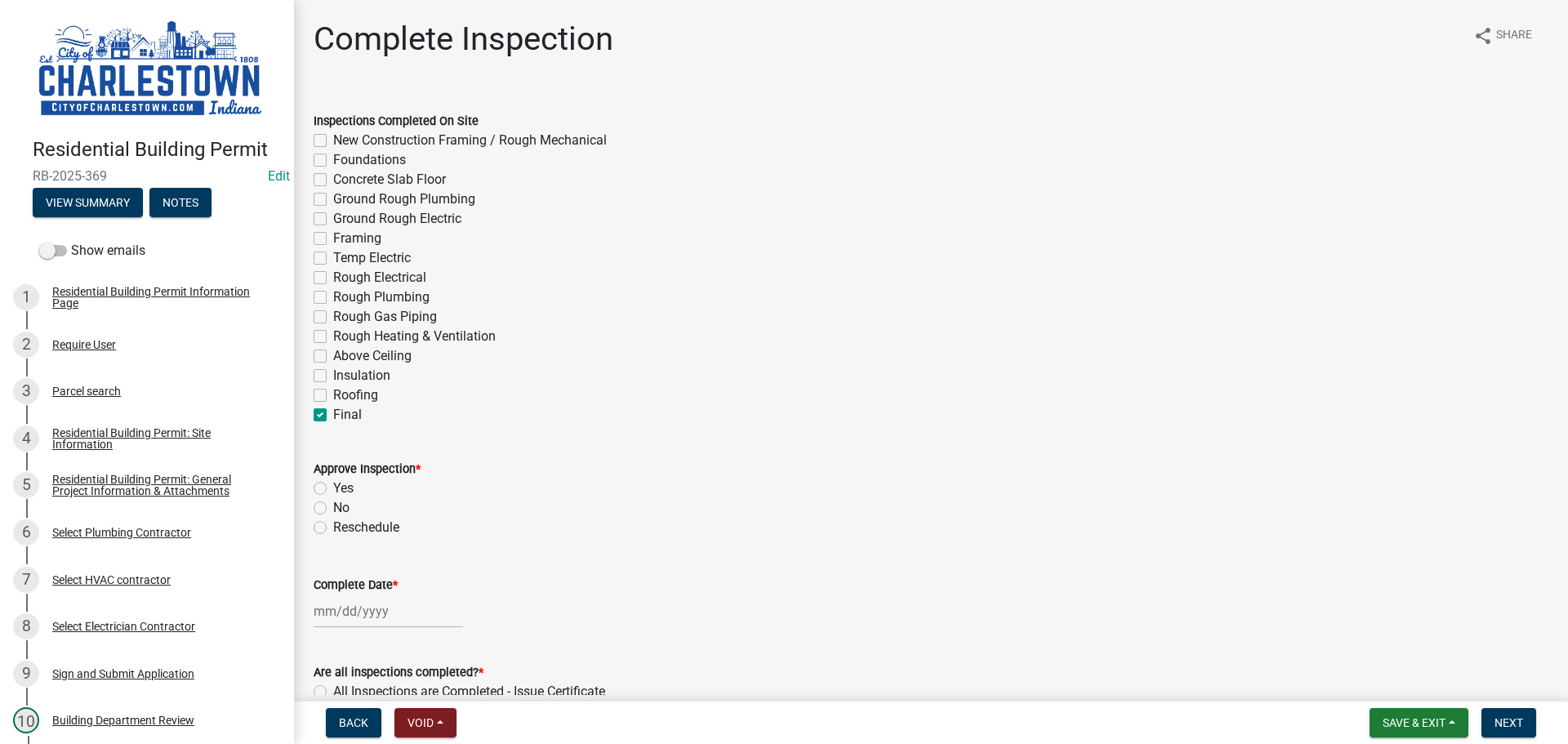
checkbox input "false"
checkbox input "true"
click at [333, 484] on label "Yes" at bounding box center [343, 489] width 21 height 20
click at [333, 484] on input "Yes" at bounding box center [338, 484] width 11 height 11
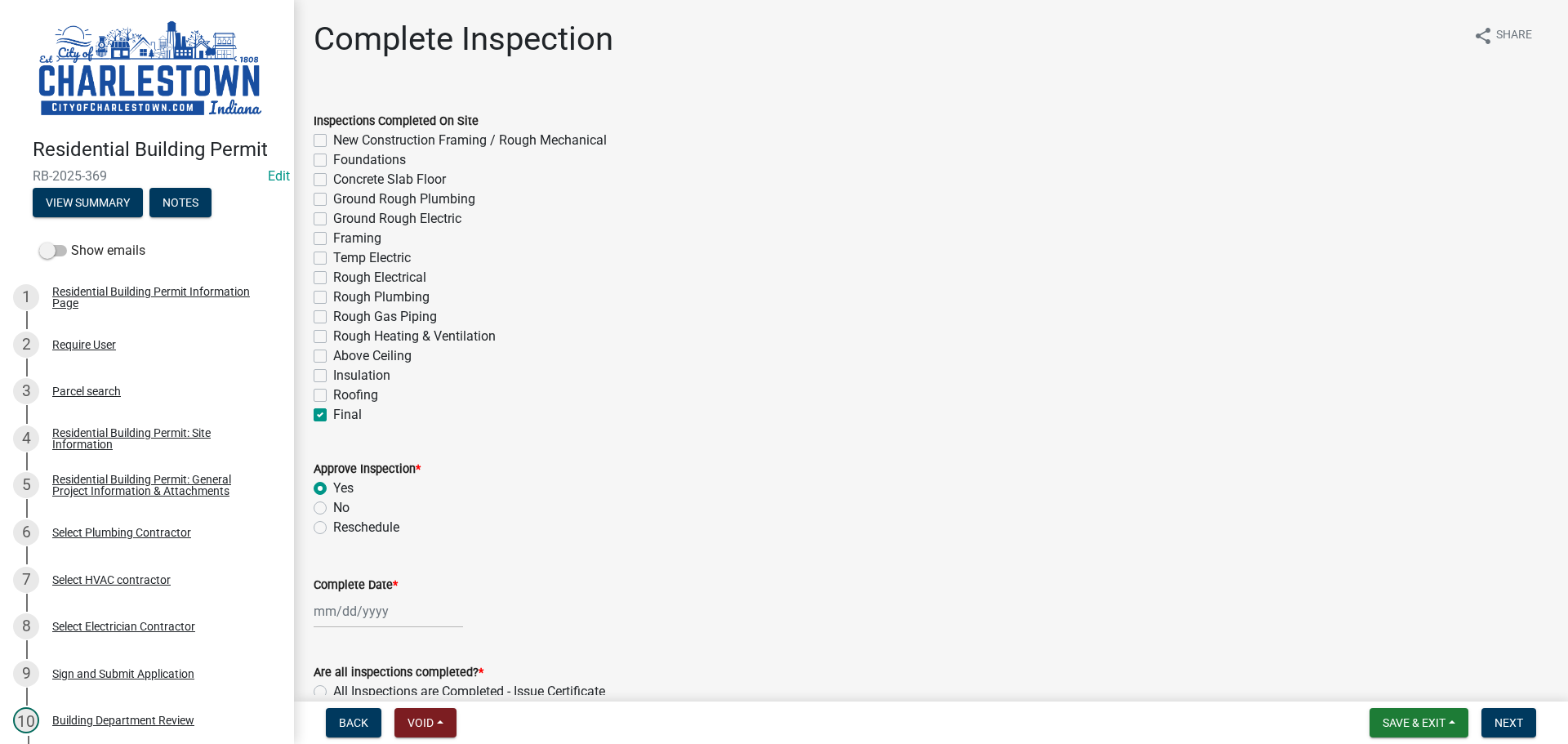
radio input "true"
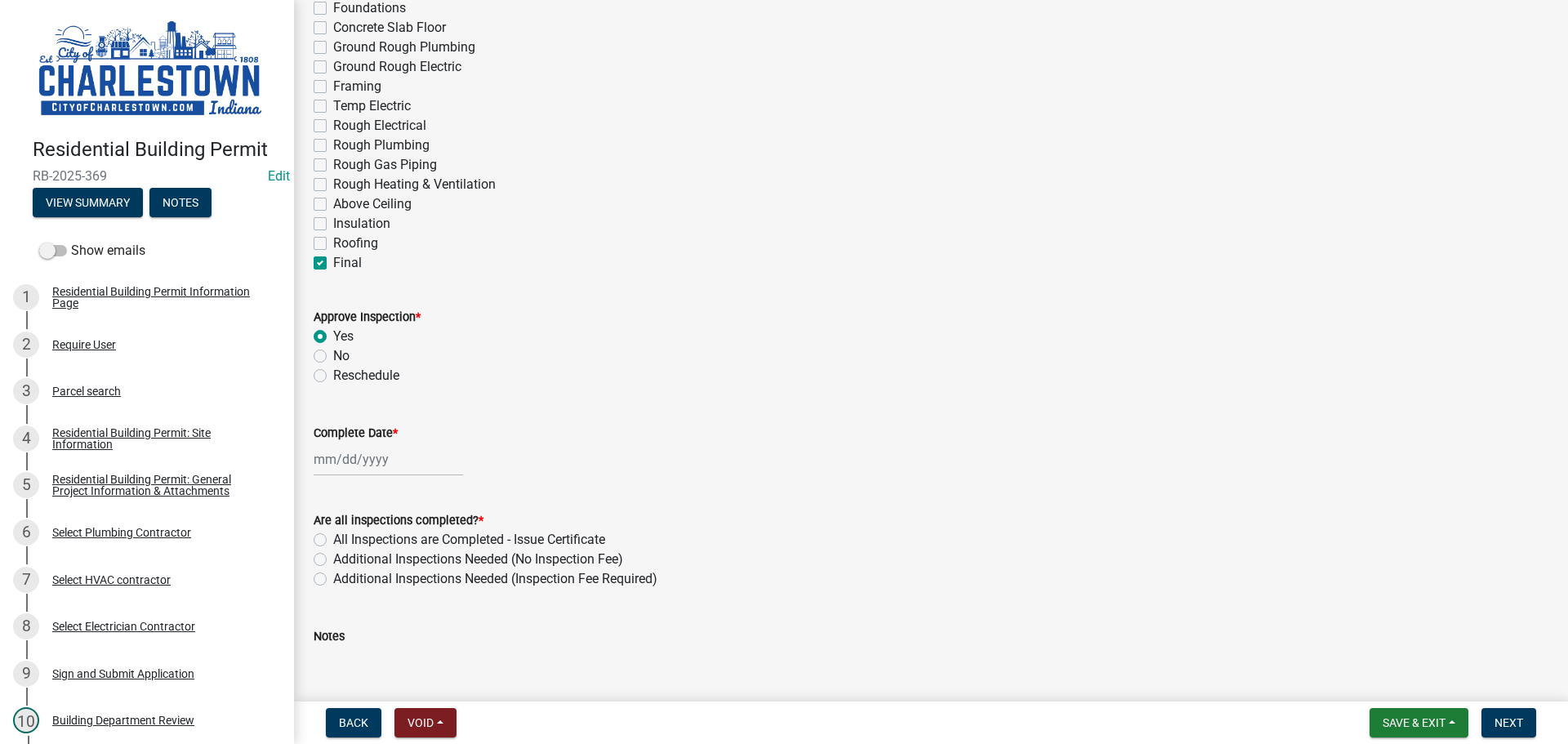
scroll to position [163, 0]
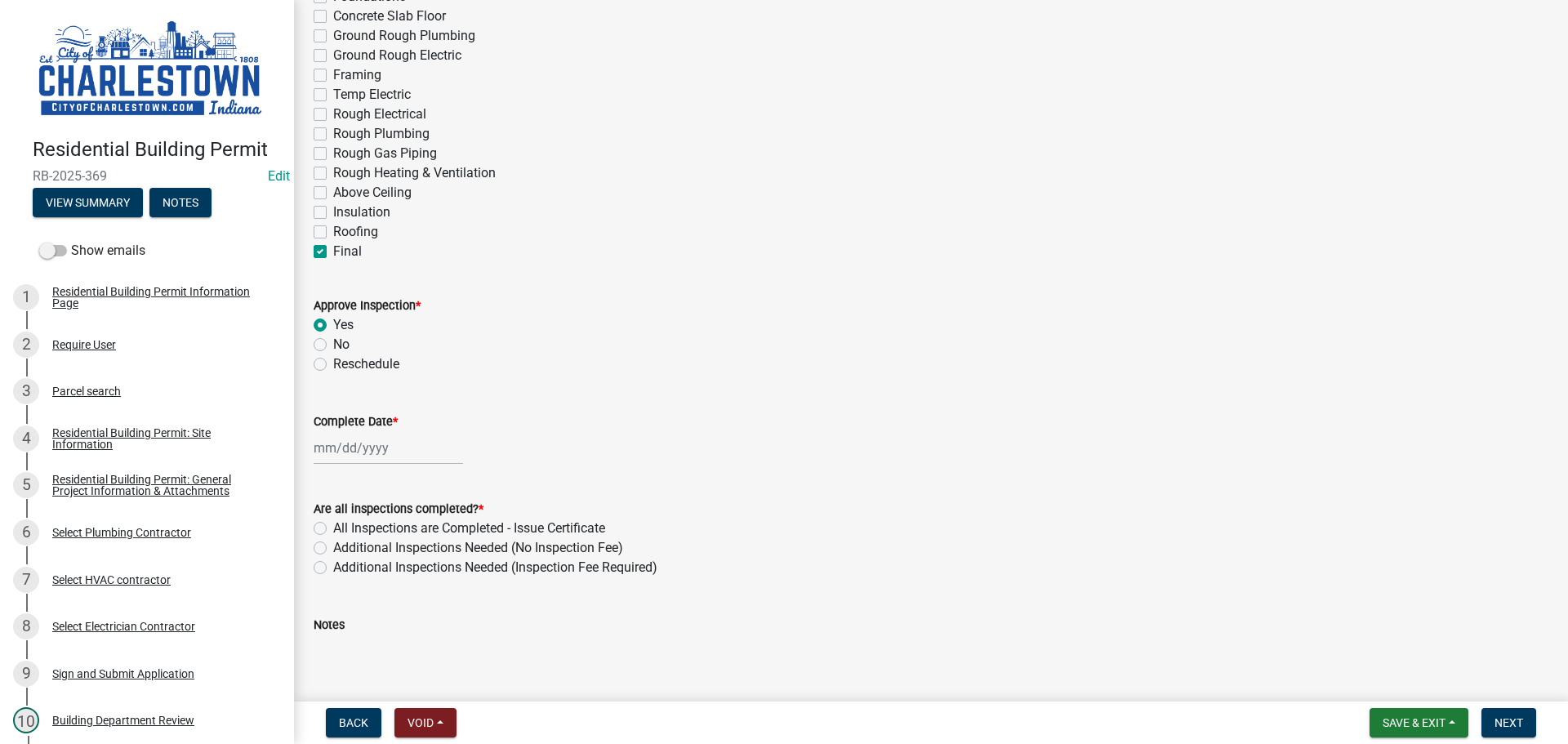
select select "9"
select select "2025"
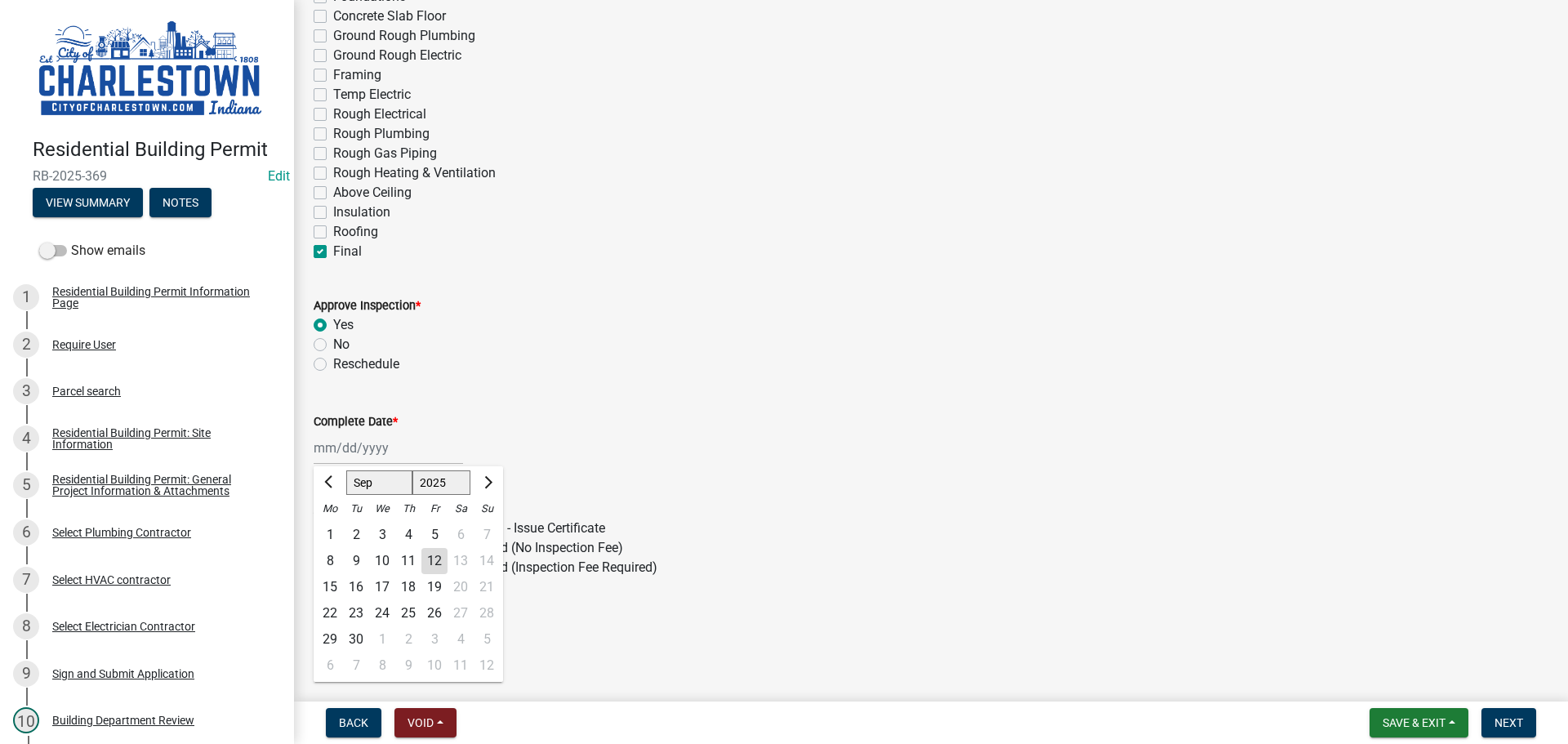
click at [354, 446] on div "[PERSON_NAME] Feb Mar Apr [PERSON_NAME][DATE] Oct Nov [DATE] 1526 1527 1528 152…" at bounding box center [388, 448] width 149 height 33
click at [435, 564] on div "12" at bounding box center [434, 560] width 27 height 27
type input "[DATE]"
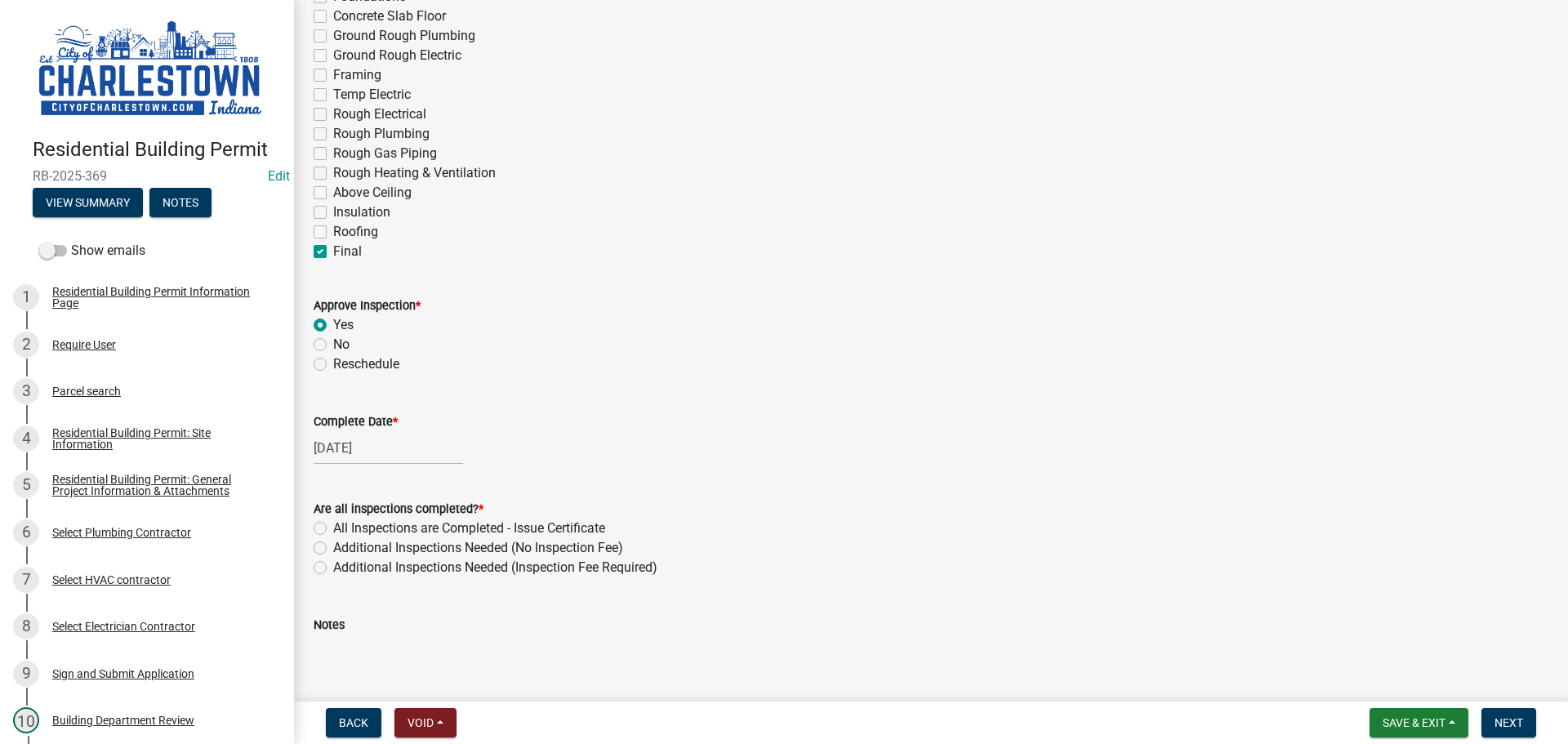
click at [333, 530] on label "All Inspections are Completed - Issue Certificate" at bounding box center [468, 528] width 272 height 20
click at [333, 529] on input "All Inspections are Completed - Issue Certificate" at bounding box center [338, 523] width 11 height 11
radio input "true"
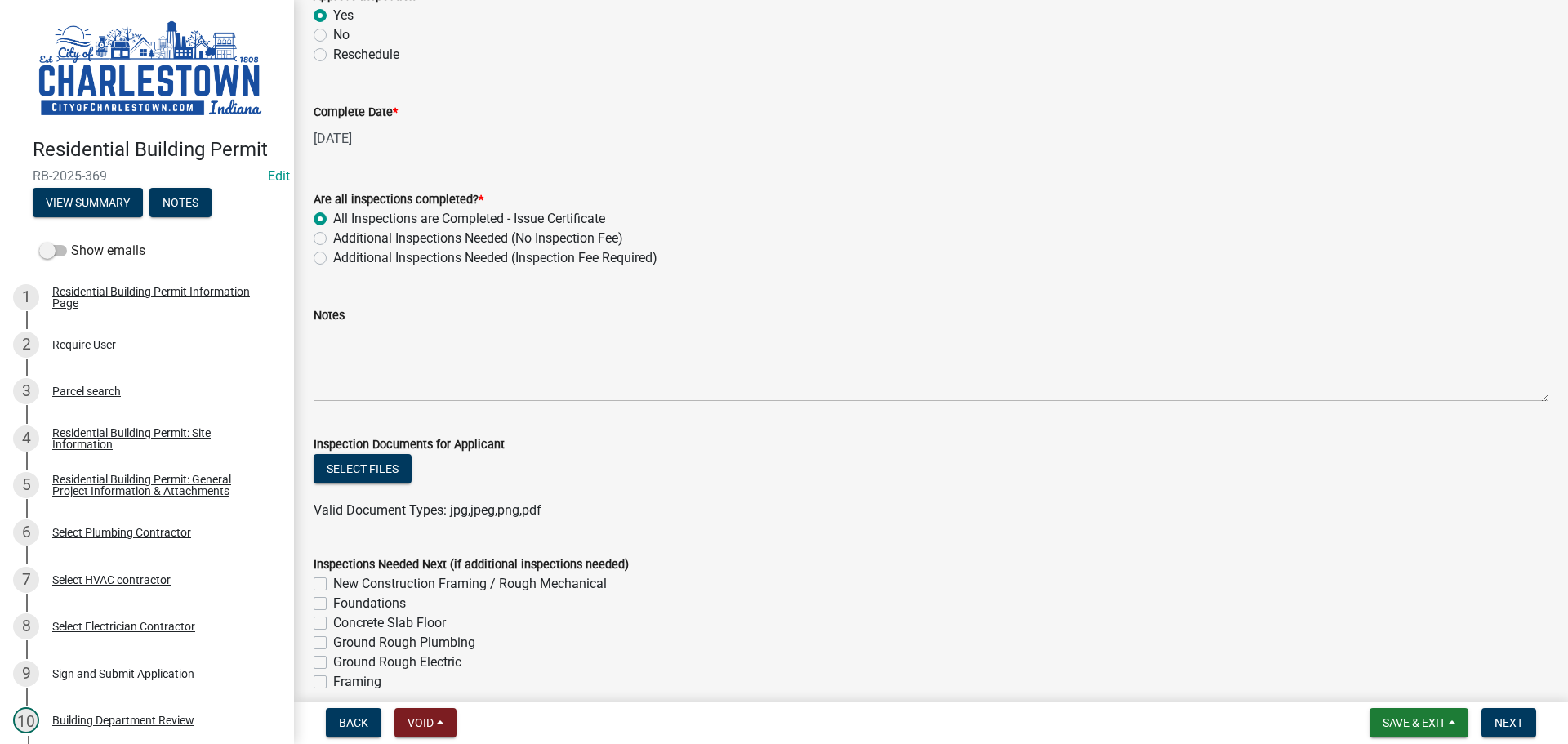
scroll to position [490, 0]
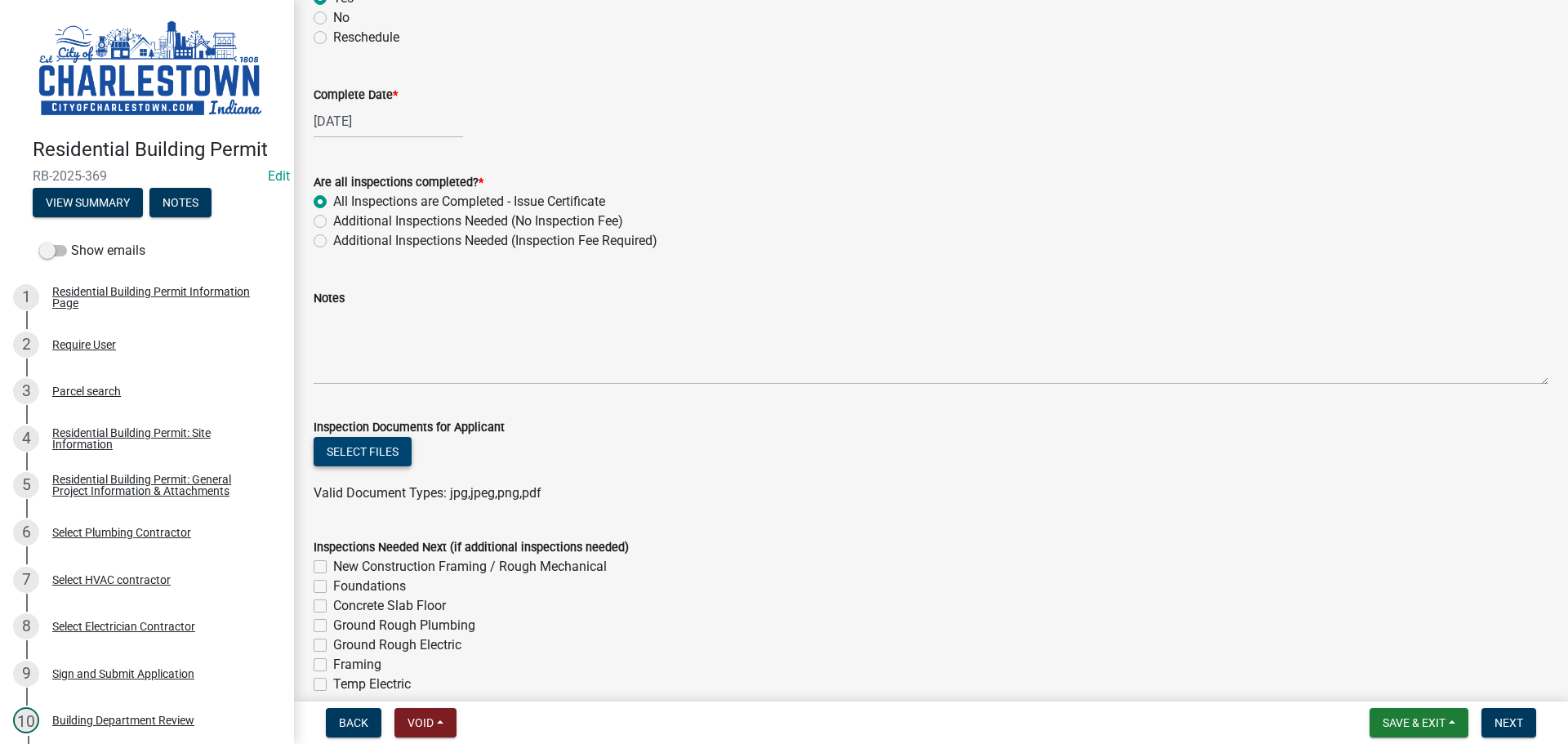
click at [386, 459] on button "Select files" at bounding box center [362, 452] width 98 height 29
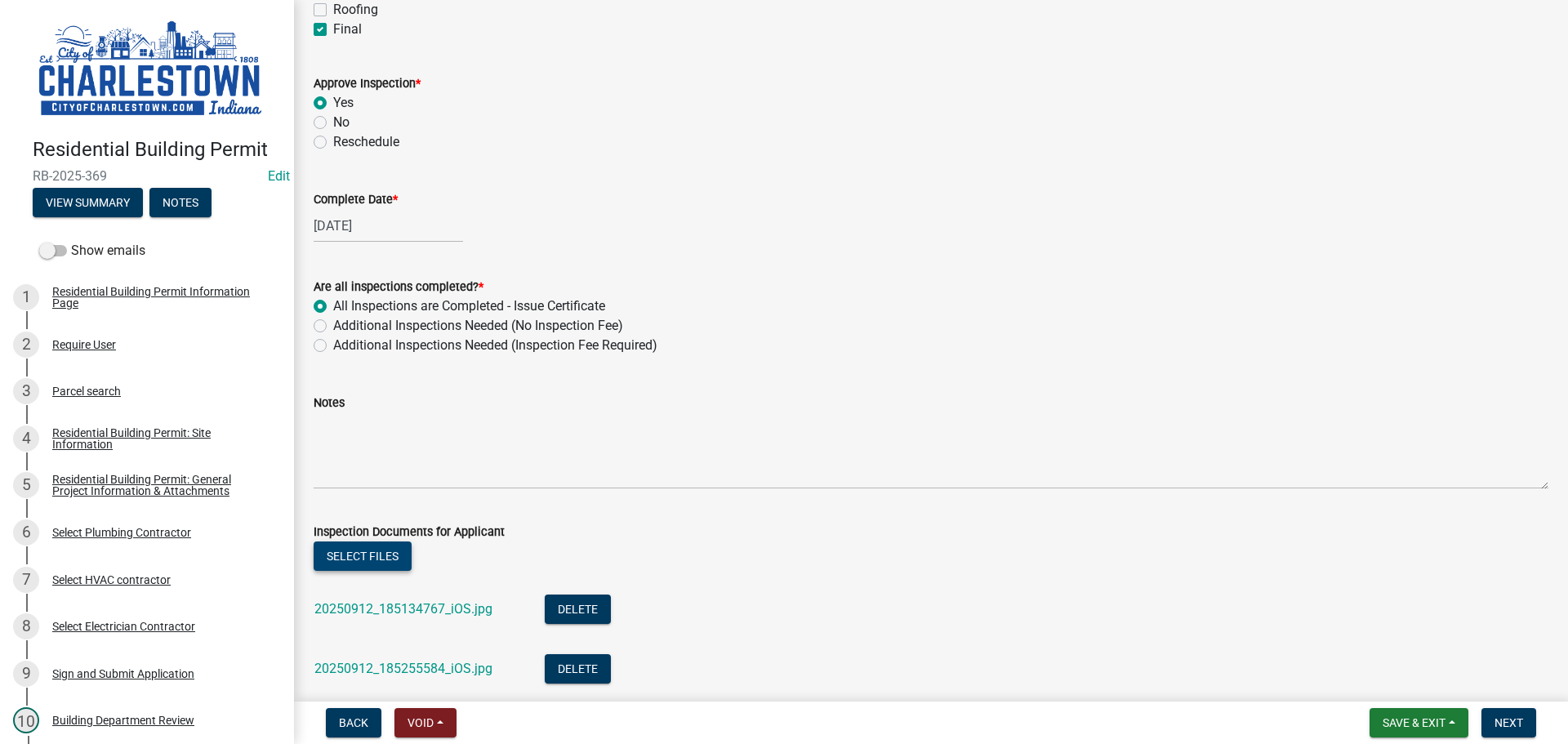
scroll to position [409, 0]
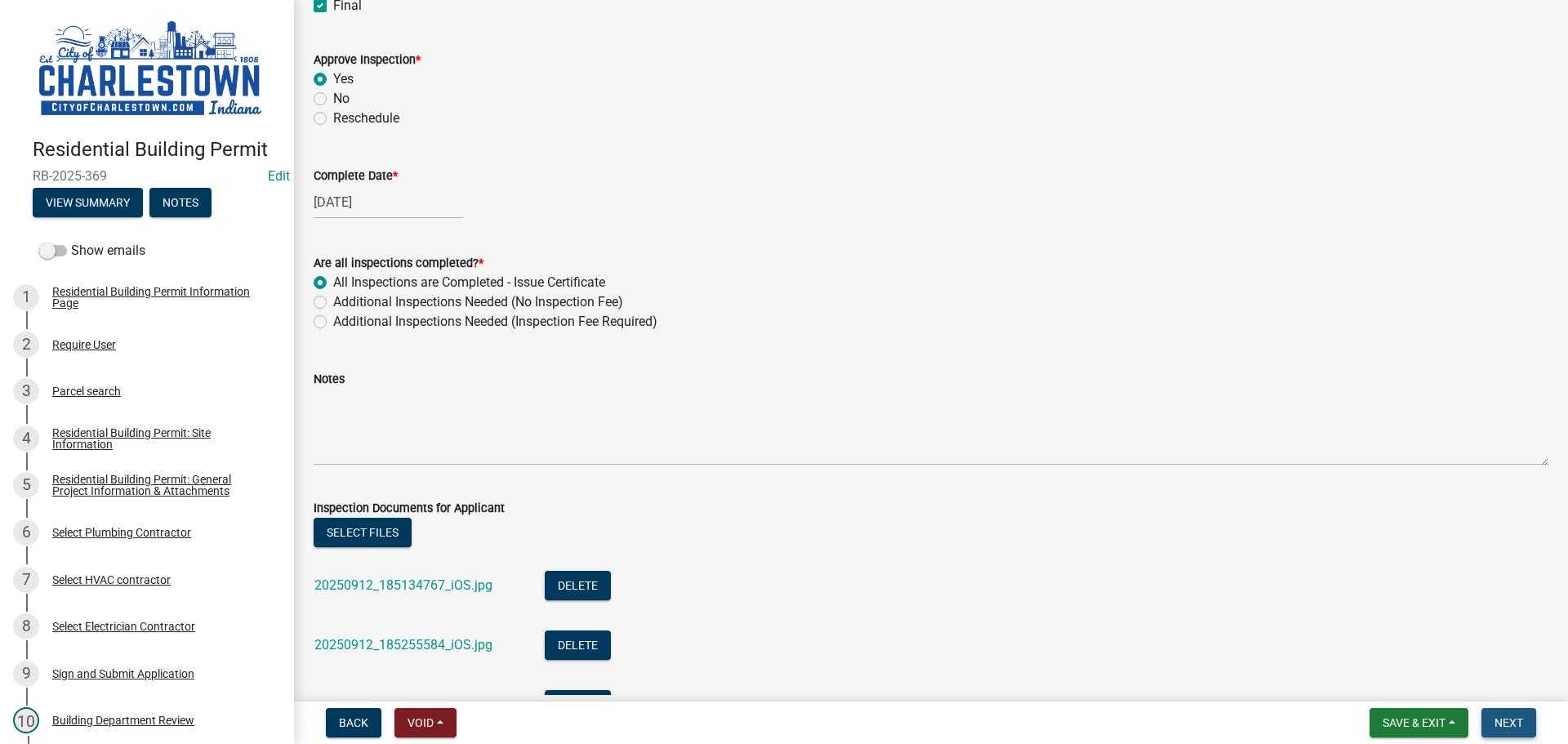
click at [1522, 719] on span "Next" at bounding box center [1508, 722] width 28 height 13
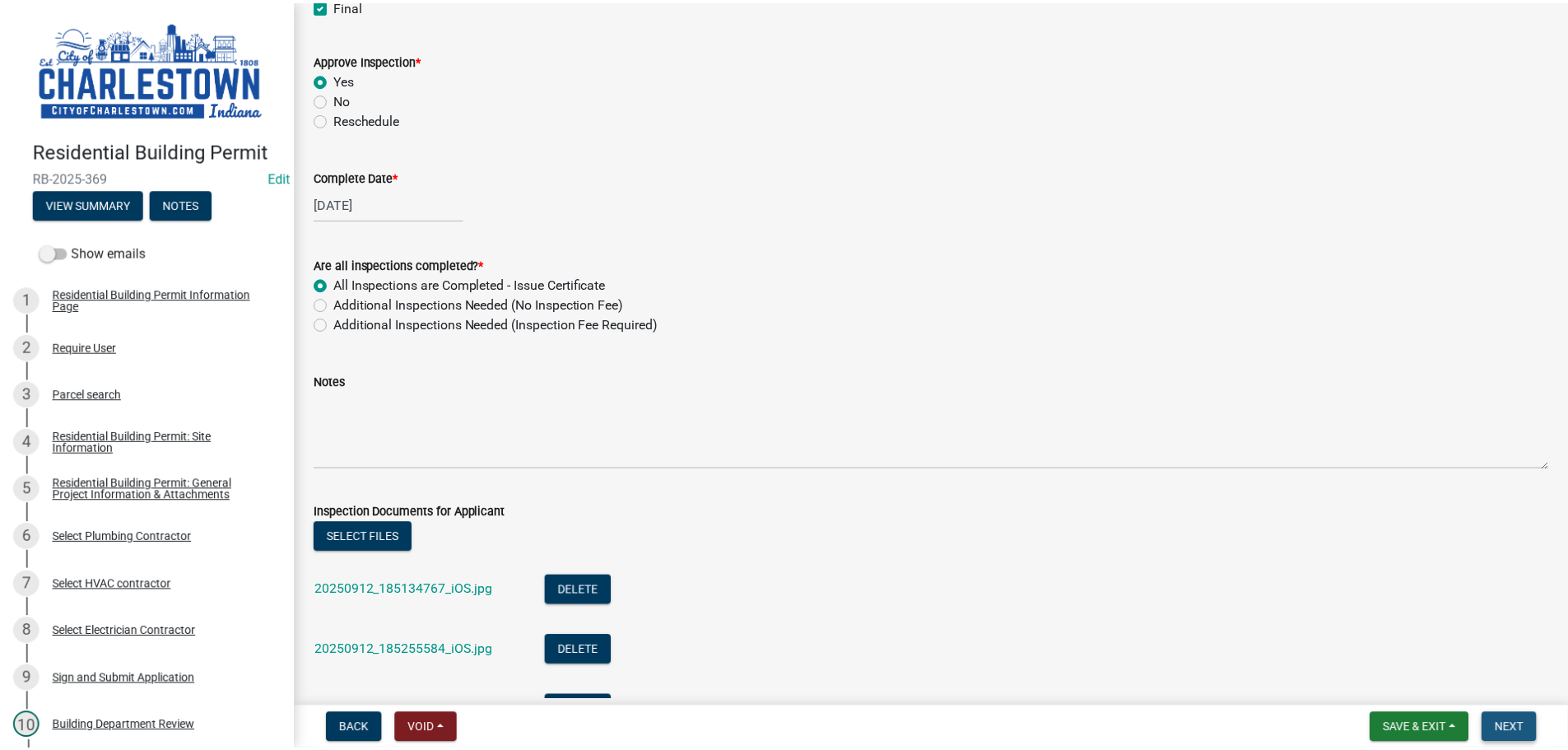
scroll to position [0, 0]
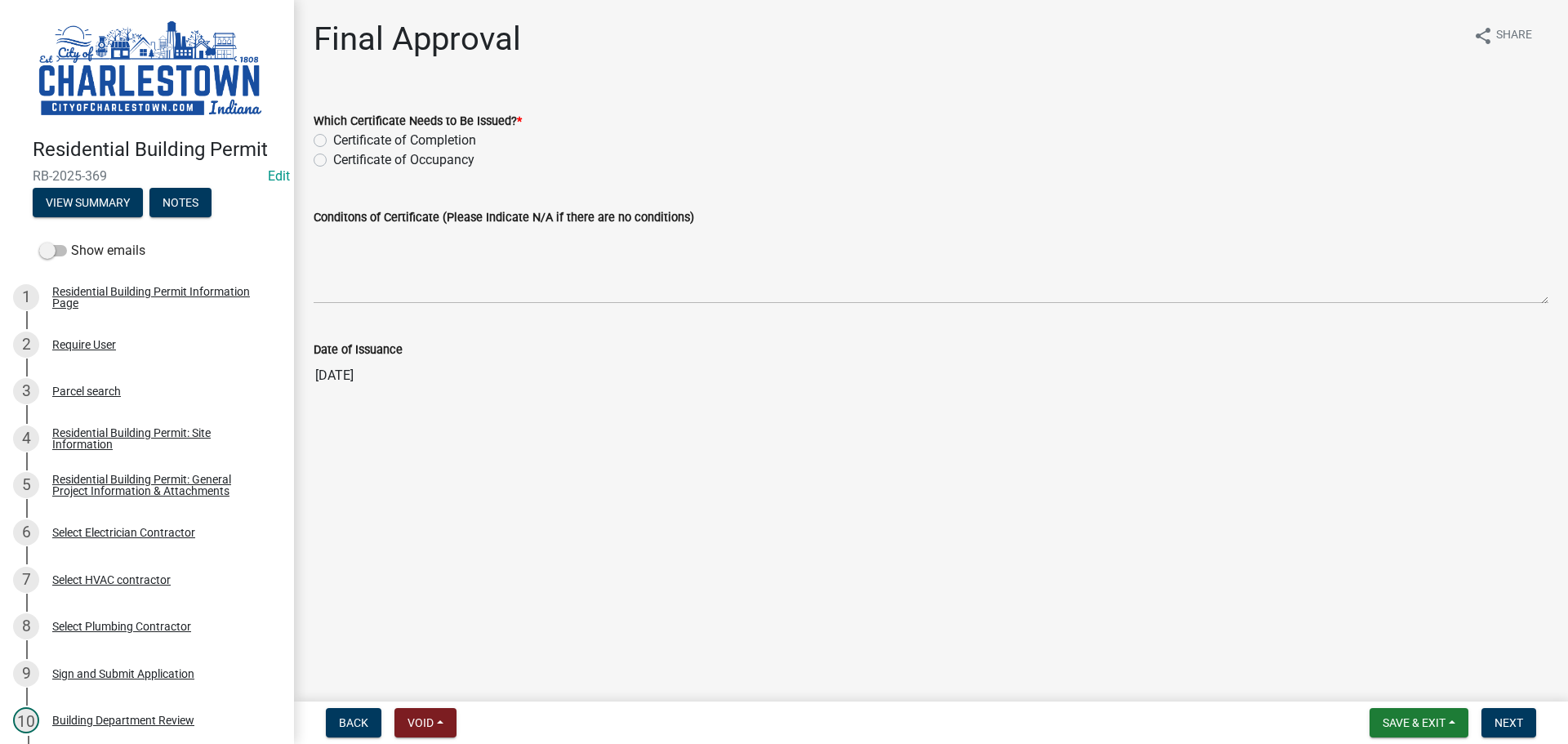
click at [333, 158] on label "Certificate of Occupancy" at bounding box center [404, 160] width 141 height 20
click at [333, 158] on input "Certificate of Occupancy" at bounding box center [338, 155] width 11 height 11
radio input "true"
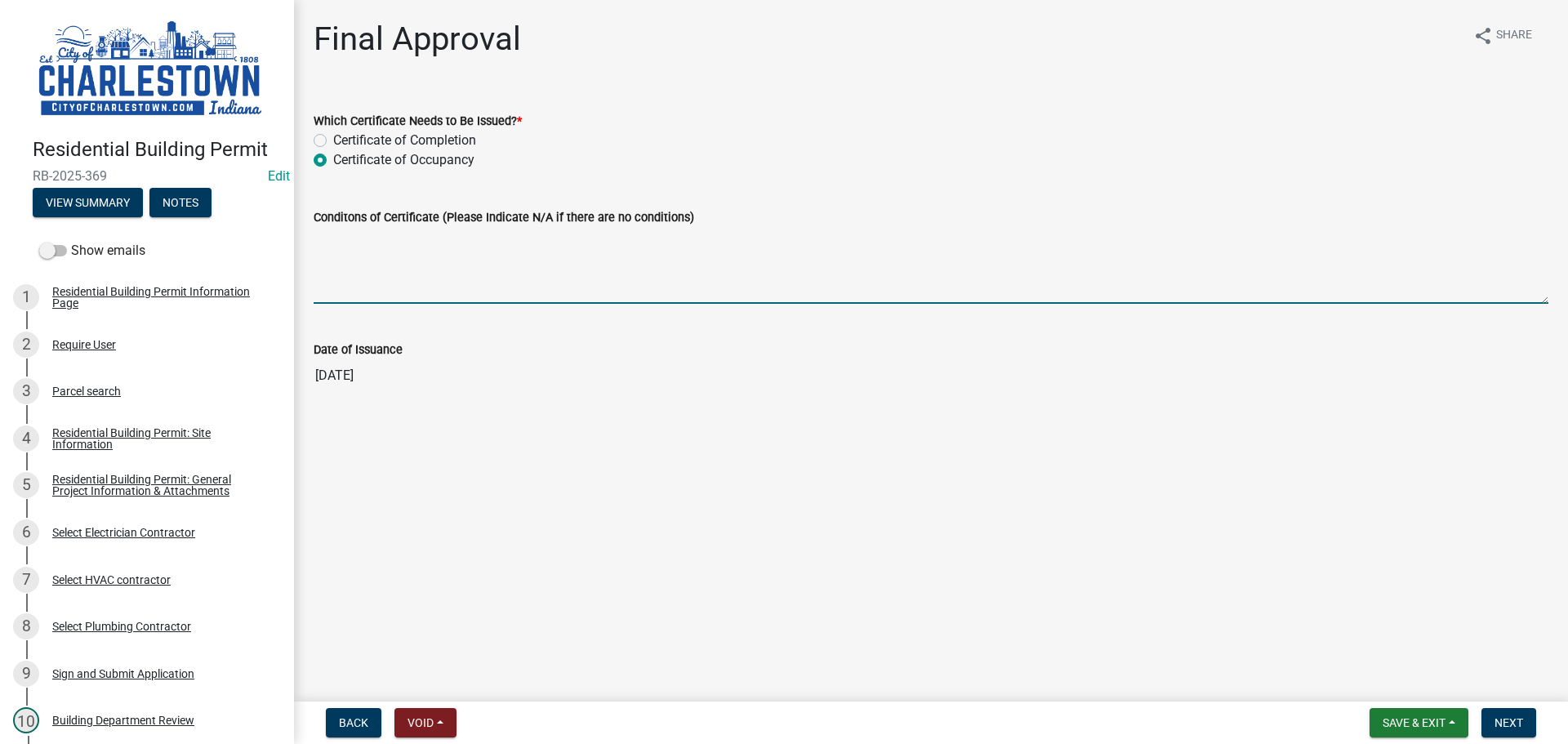
click at [448, 250] on textarea "Conditons of Certificate (Please Indicate N/A if there are no conditions)" at bounding box center [931, 265] width 1235 height 77
type textarea "N/A"
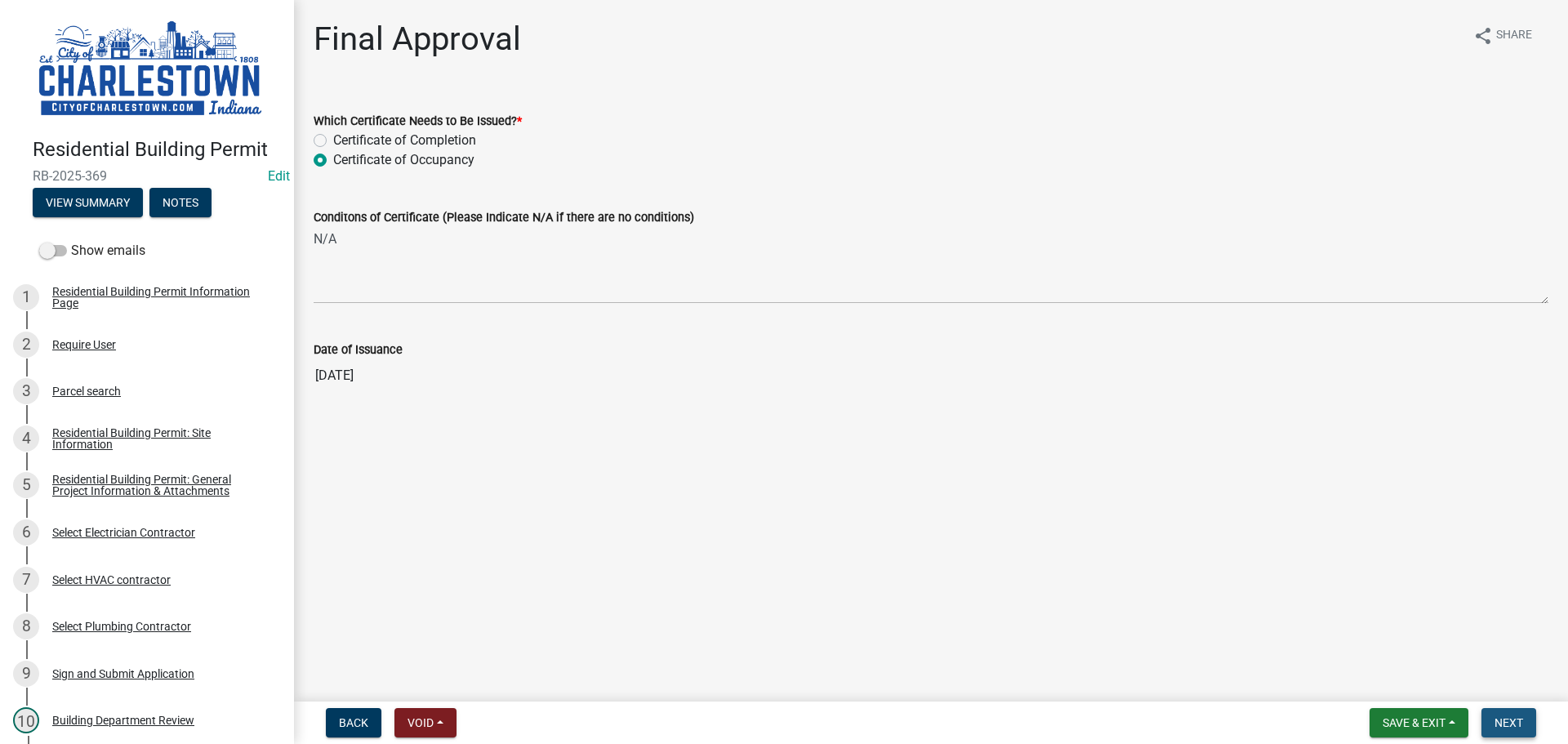
click at [1504, 728] on span "Next" at bounding box center [1508, 722] width 28 height 13
